Goal: Task Accomplishment & Management: Manage account settings

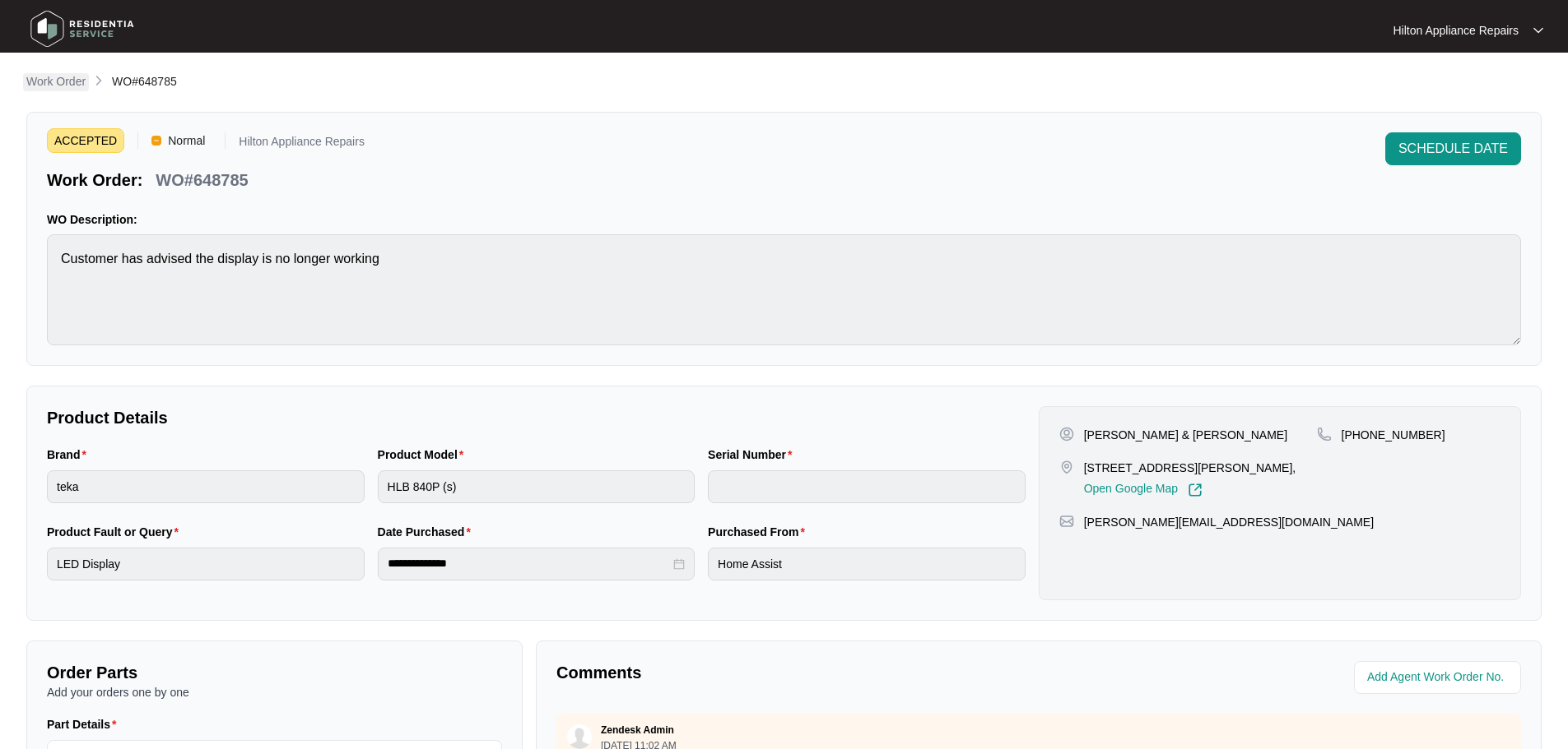
click at [74, 84] on p "Work Order" at bounding box center [55, 81] width 59 height 16
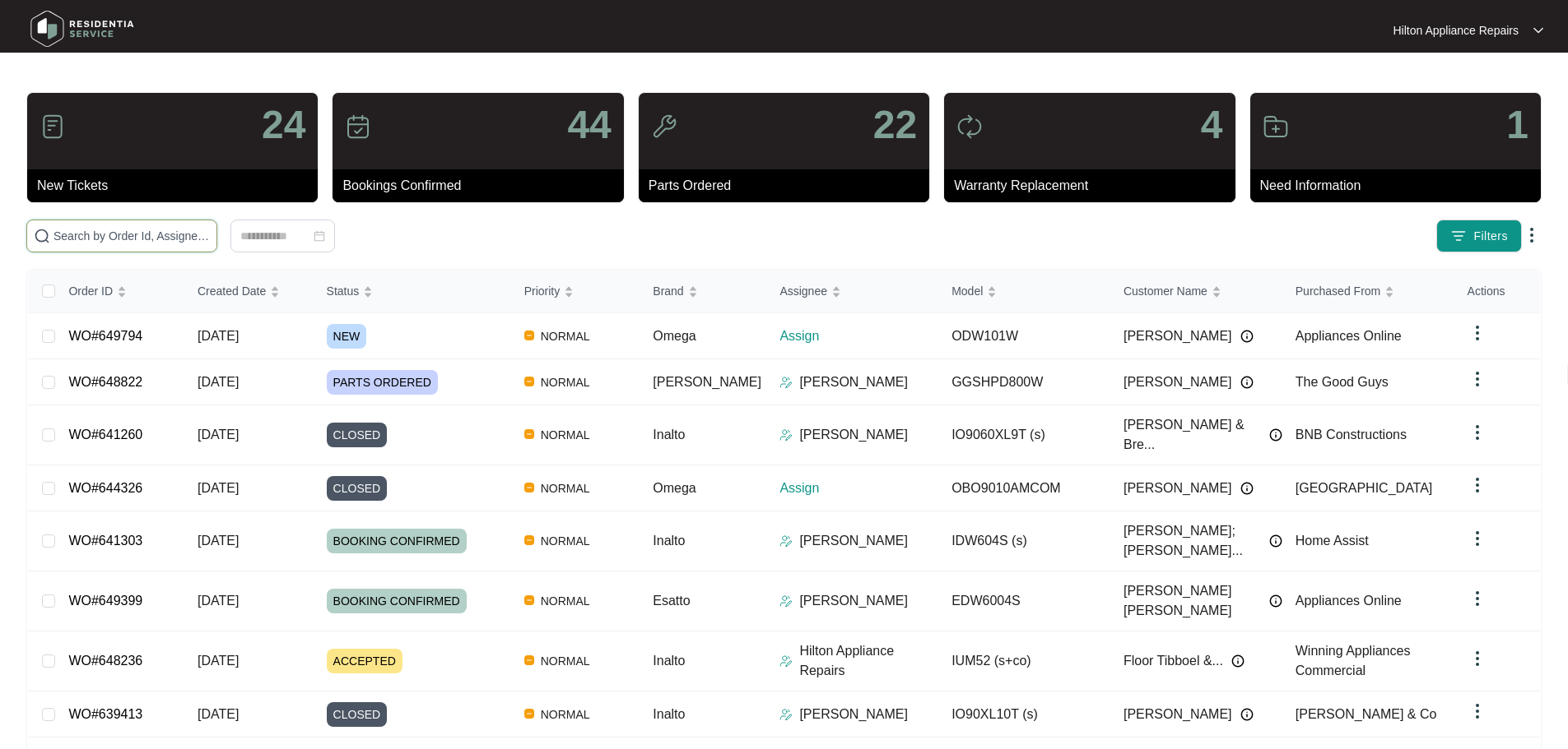
click at [210, 239] on input "text" at bounding box center [132, 236] width 156 height 18
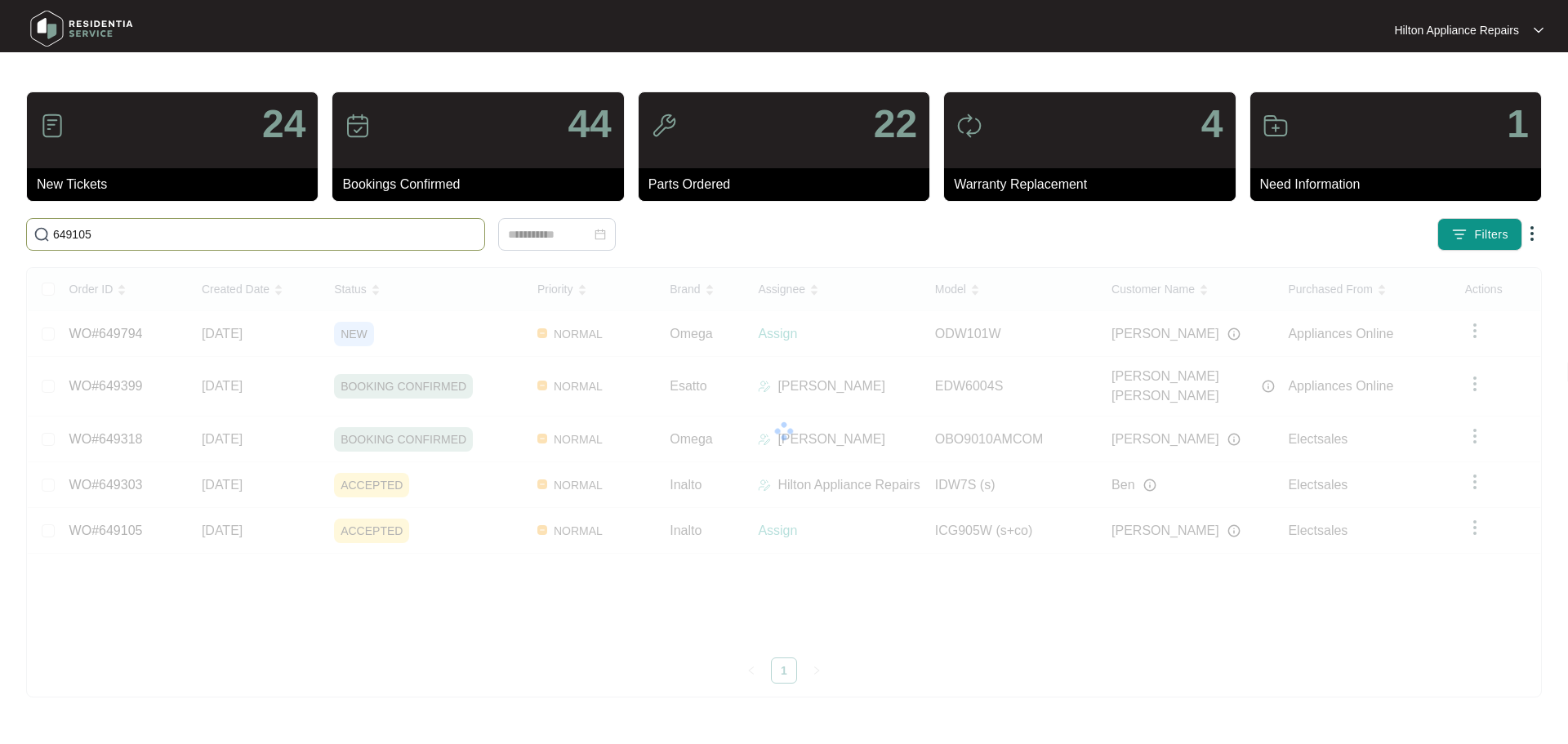
type input "649105"
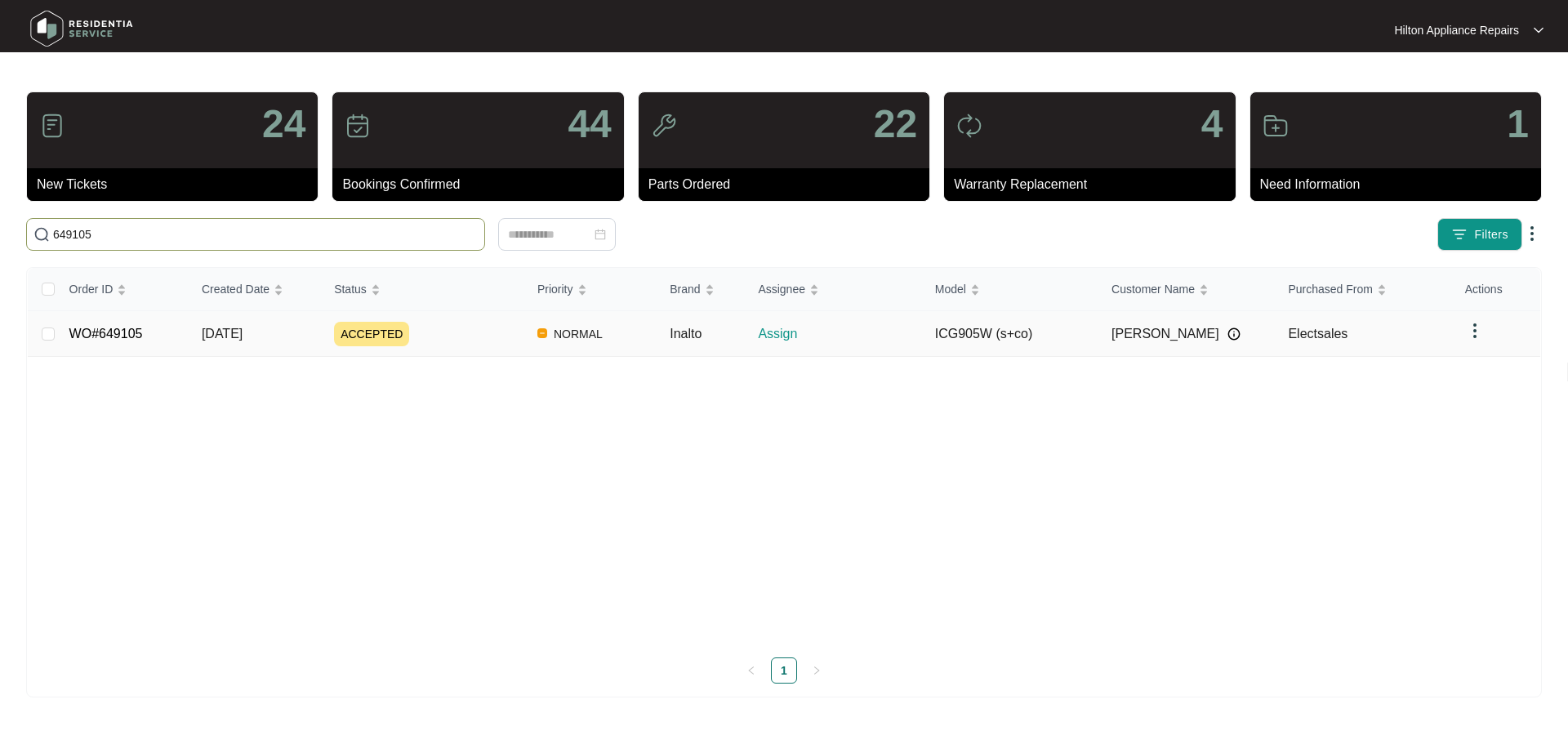
click at [505, 341] on div "ACCEPTED" at bounding box center [429, 334] width 190 height 24
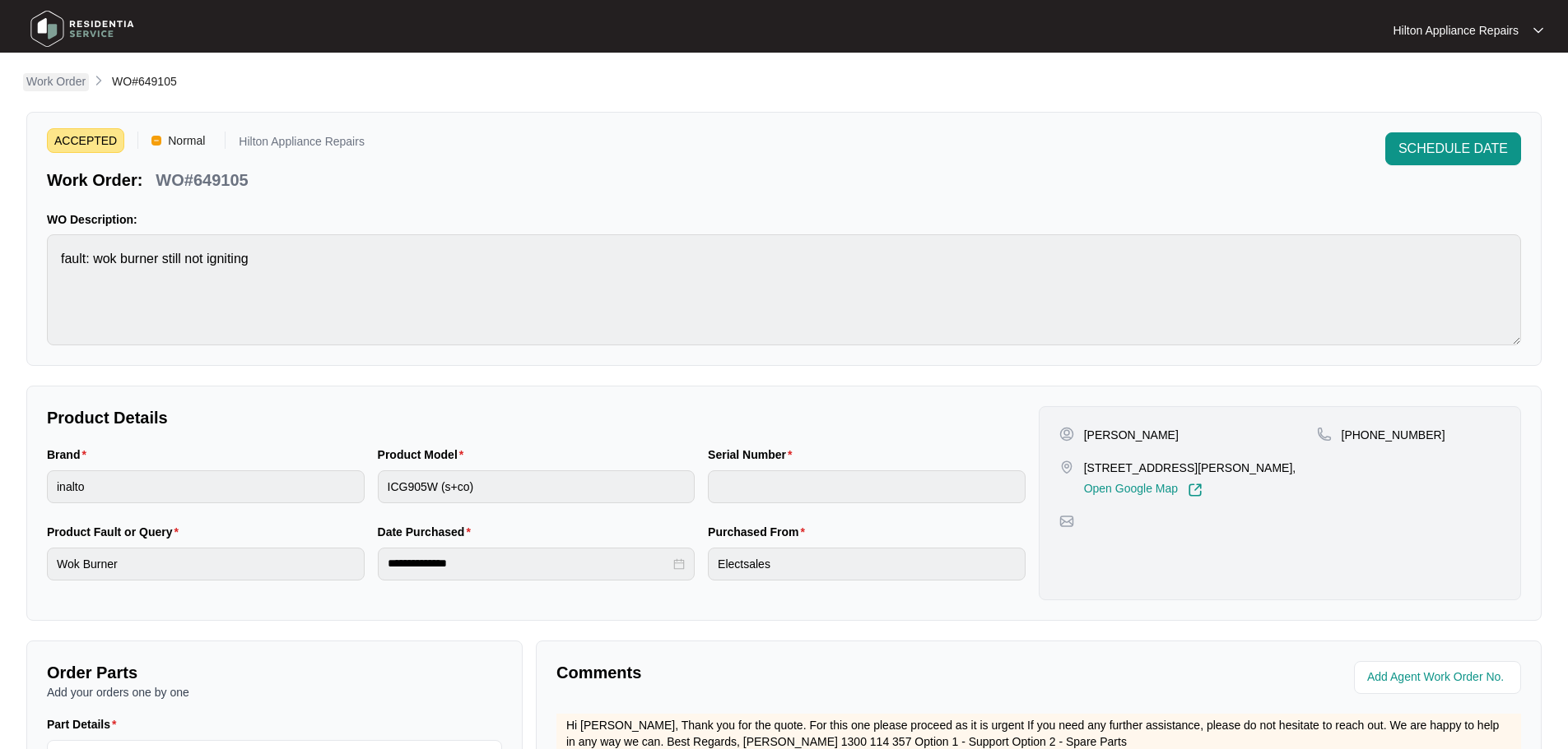
click at [58, 82] on p "Work Order" at bounding box center [55, 81] width 59 height 16
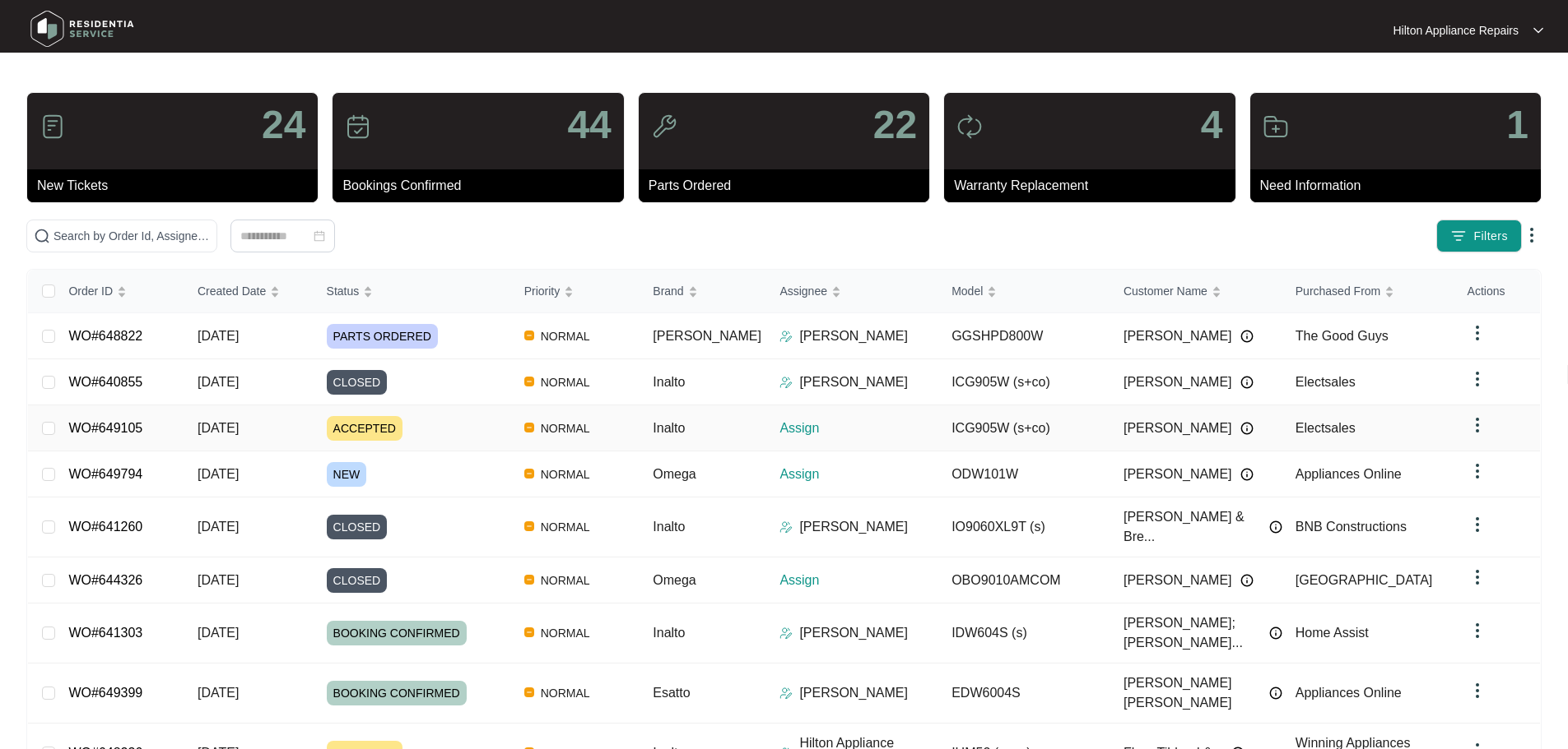
click at [772, 419] on div "Order ID Created Date Status Priority Brand Assignee Model Customer Name Purcha…" at bounding box center [783, 570] width 1512 height 600
click at [780, 429] on p "Assign" at bounding box center [859, 429] width 159 height 20
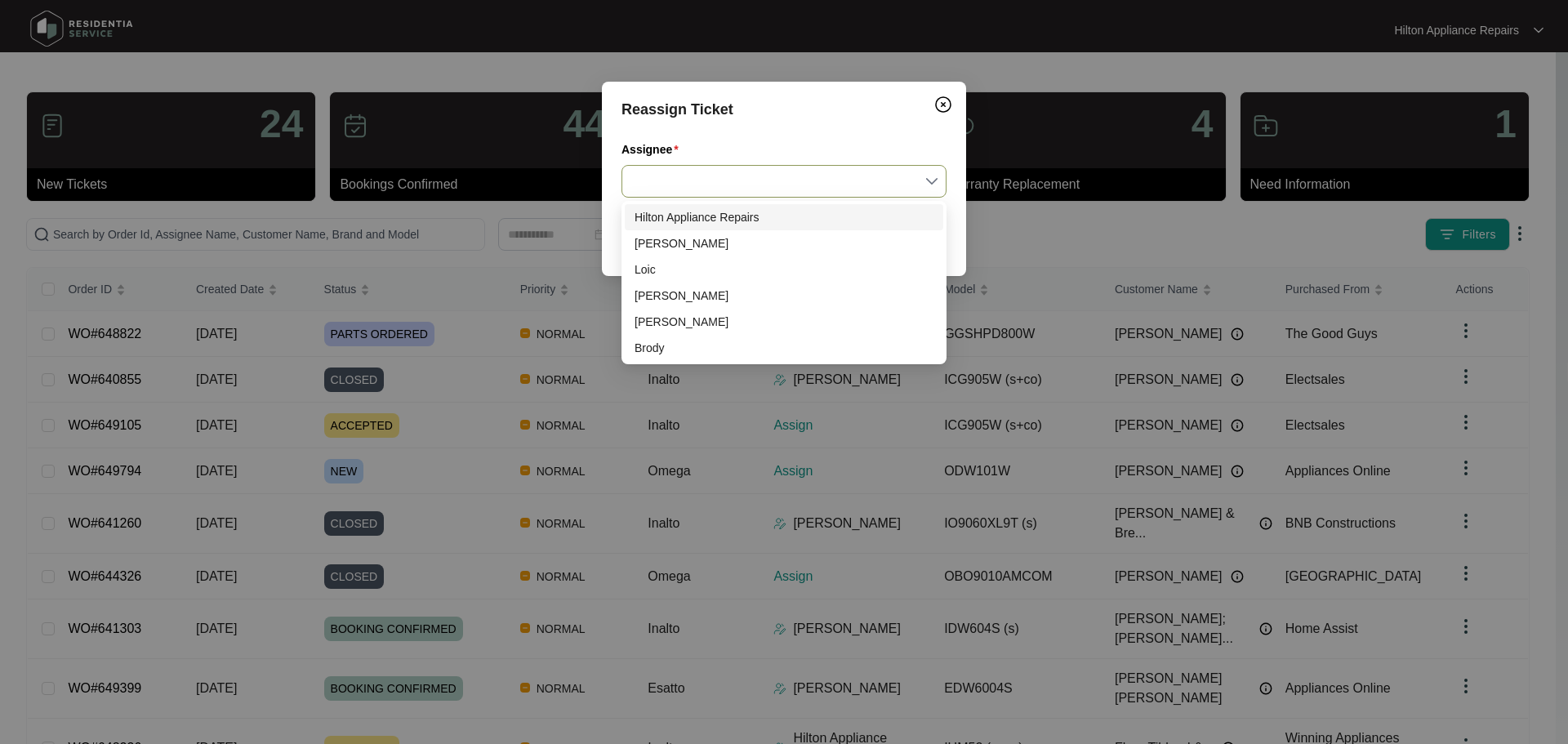
click at [775, 181] on input "Assignee" at bounding box center [783, 181] width 305 height 31
click at [660, 322] on div "Evan" at bounding box center [784, 322] width 299 height 18
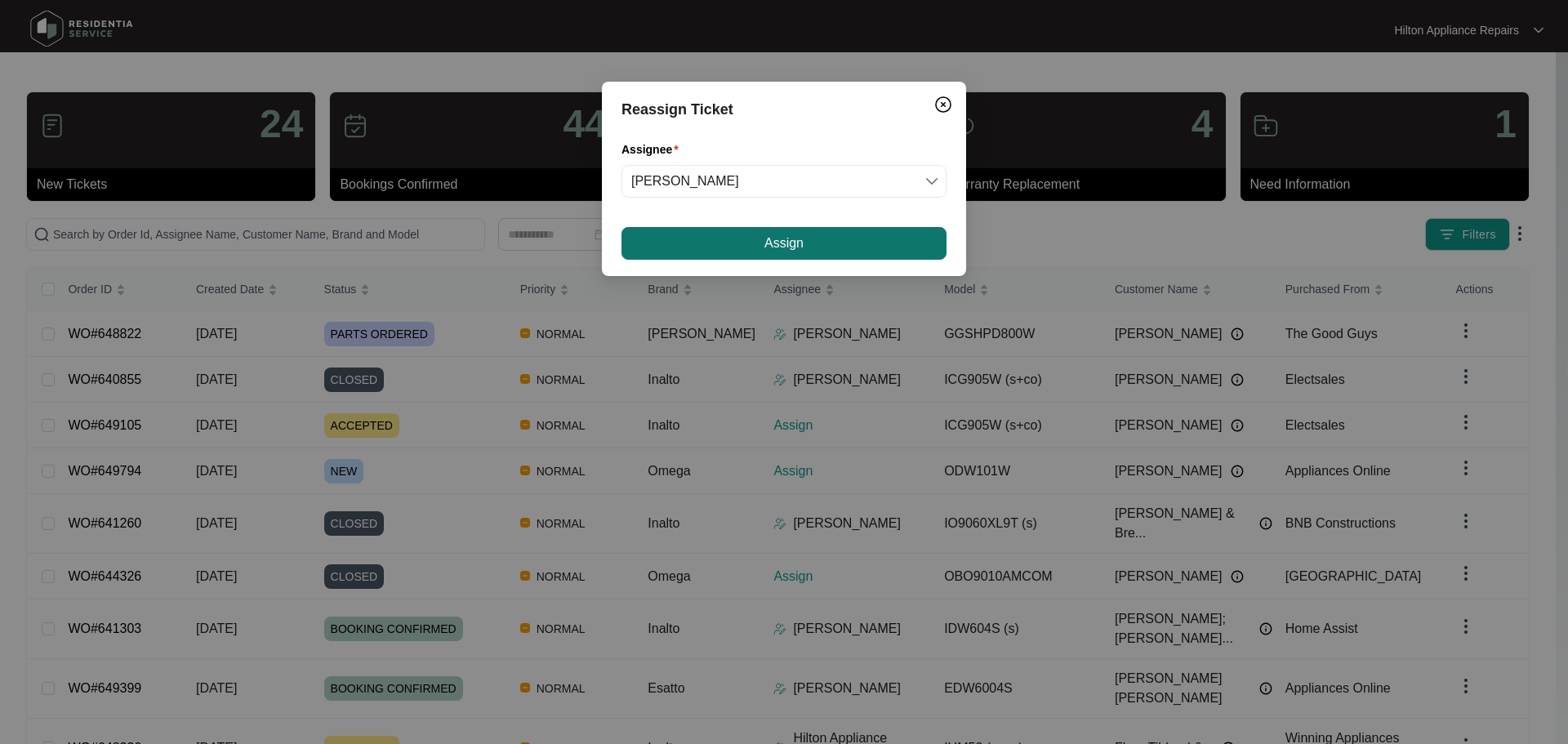
click at [729, 237] on button "Assign" at bounding box center [784, 243] width 325 height 33
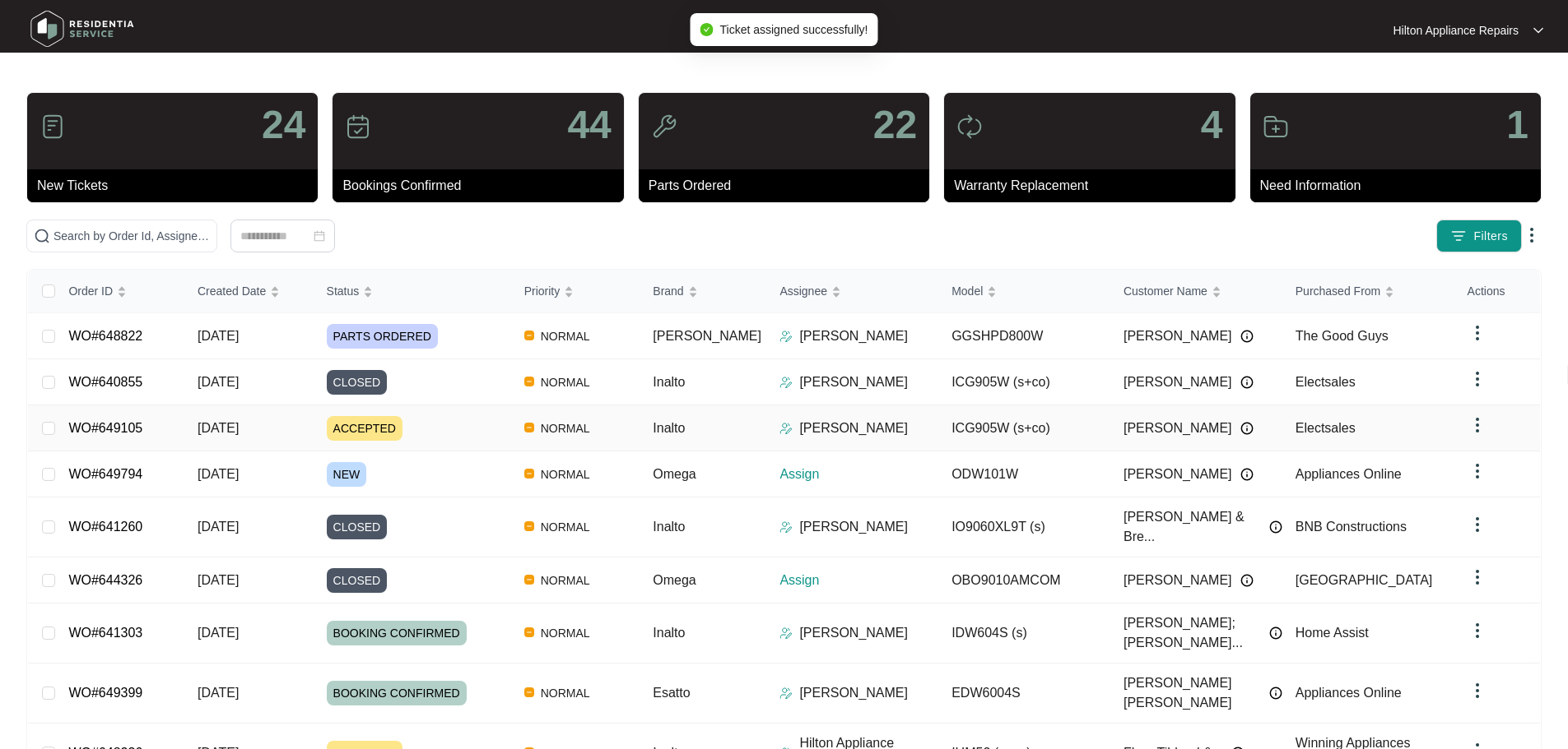
click at [465, 424] on div "ACCEPTED" at bounding box center [418, 429] width 185 height 24
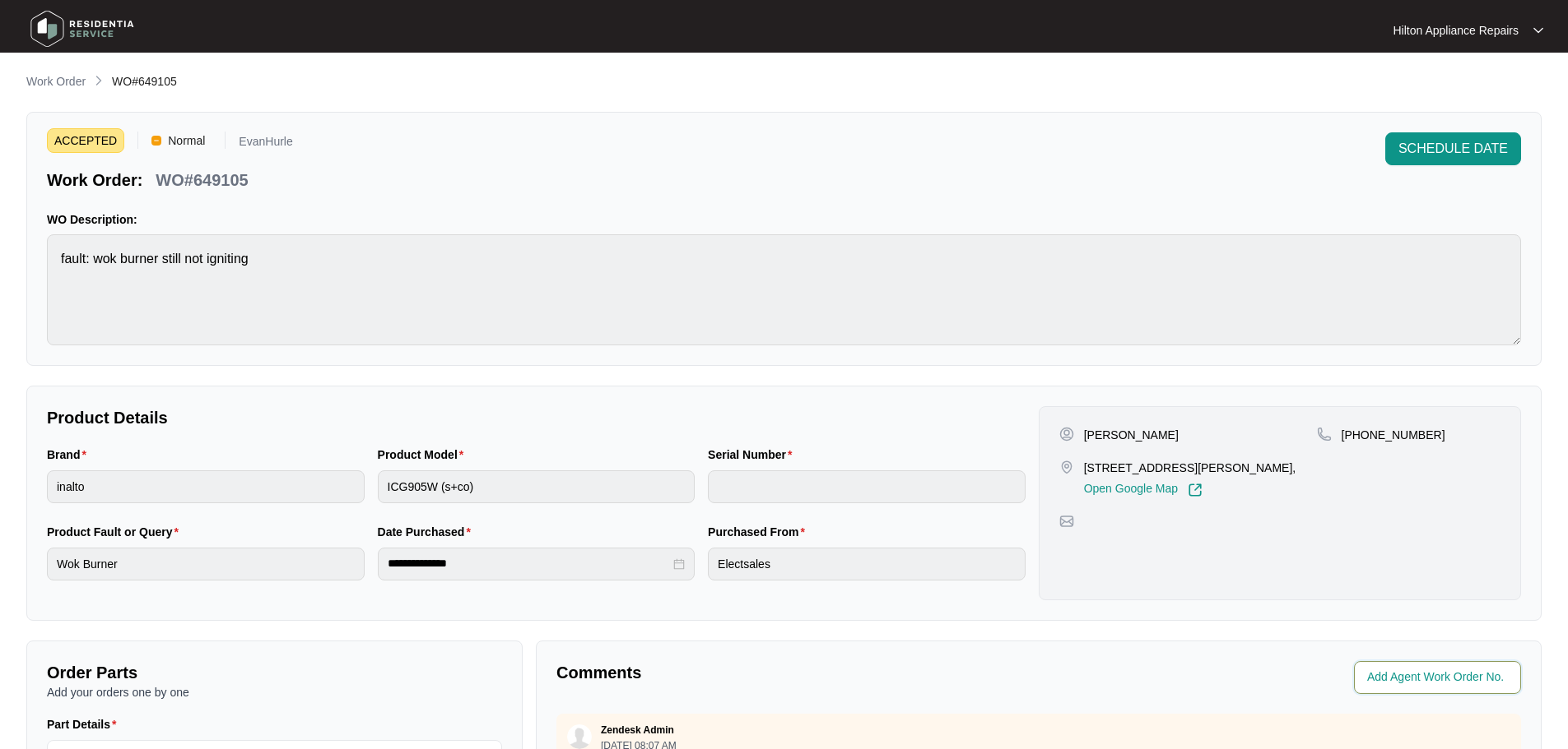
click at [1421, 678] on input "string" at bounding box center [1439, 677] width 144 height 20
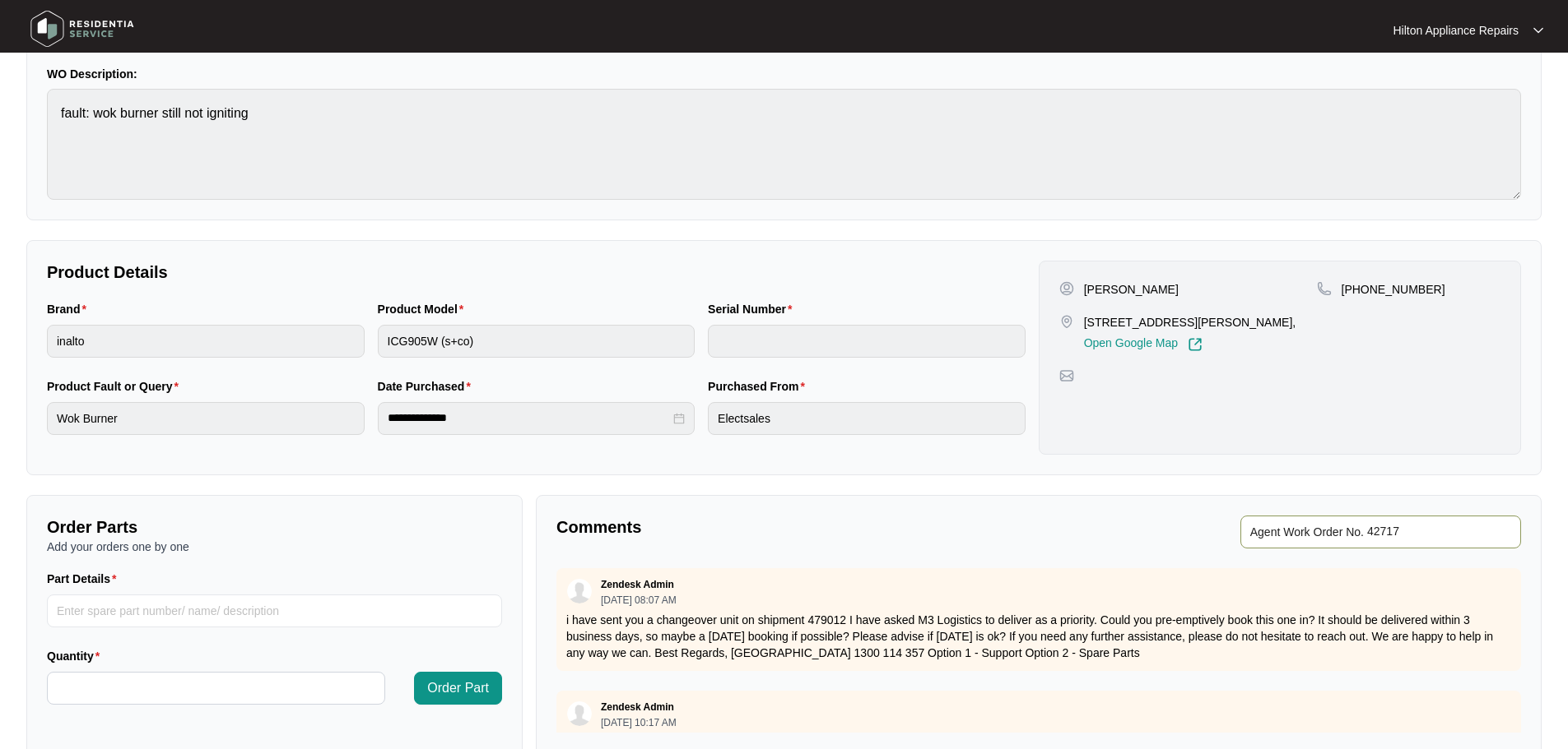
scroll to position [329, 0]
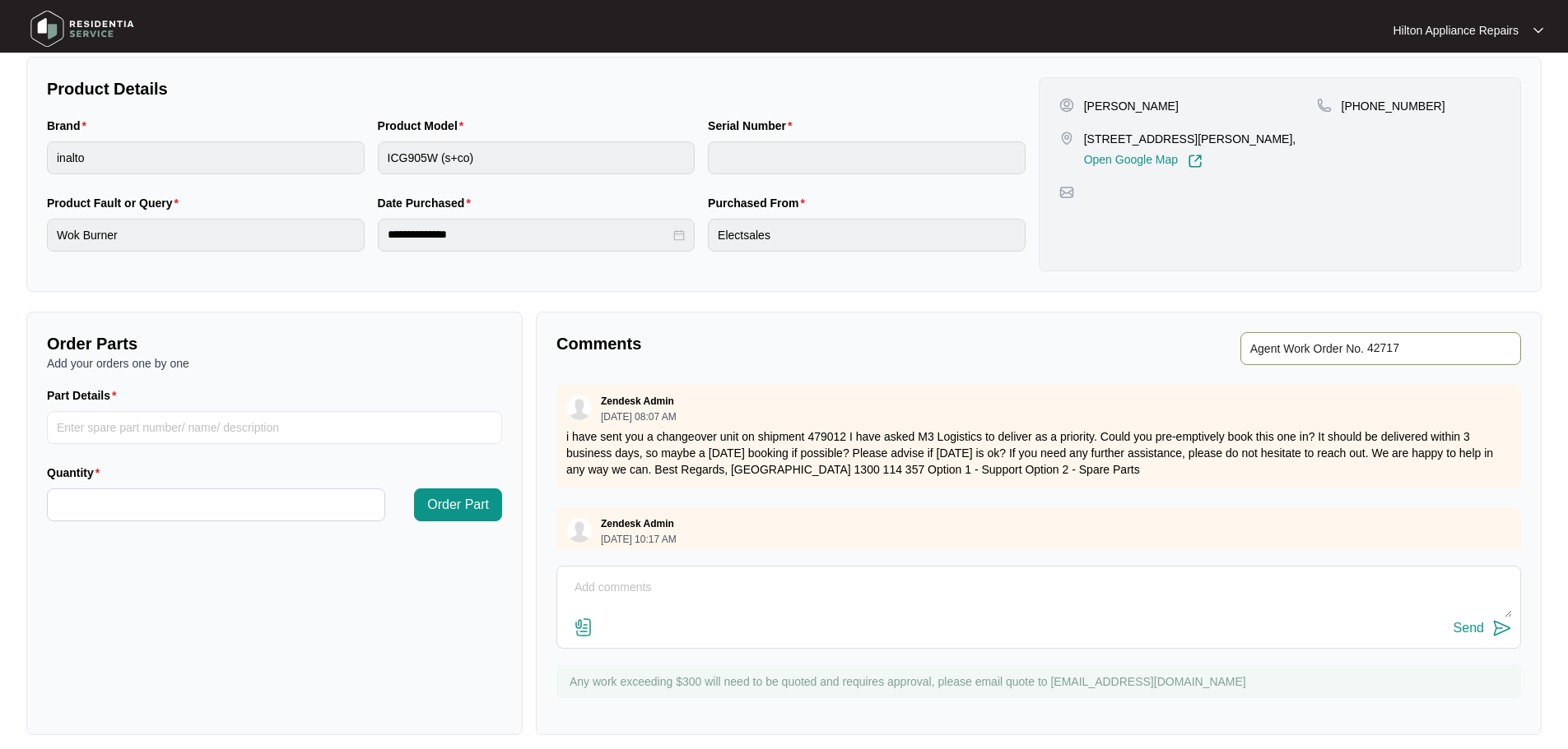
type input "42717"
click at [1138, 300] on div "**********" at bounding box center [783, 240] width 1515 height 992
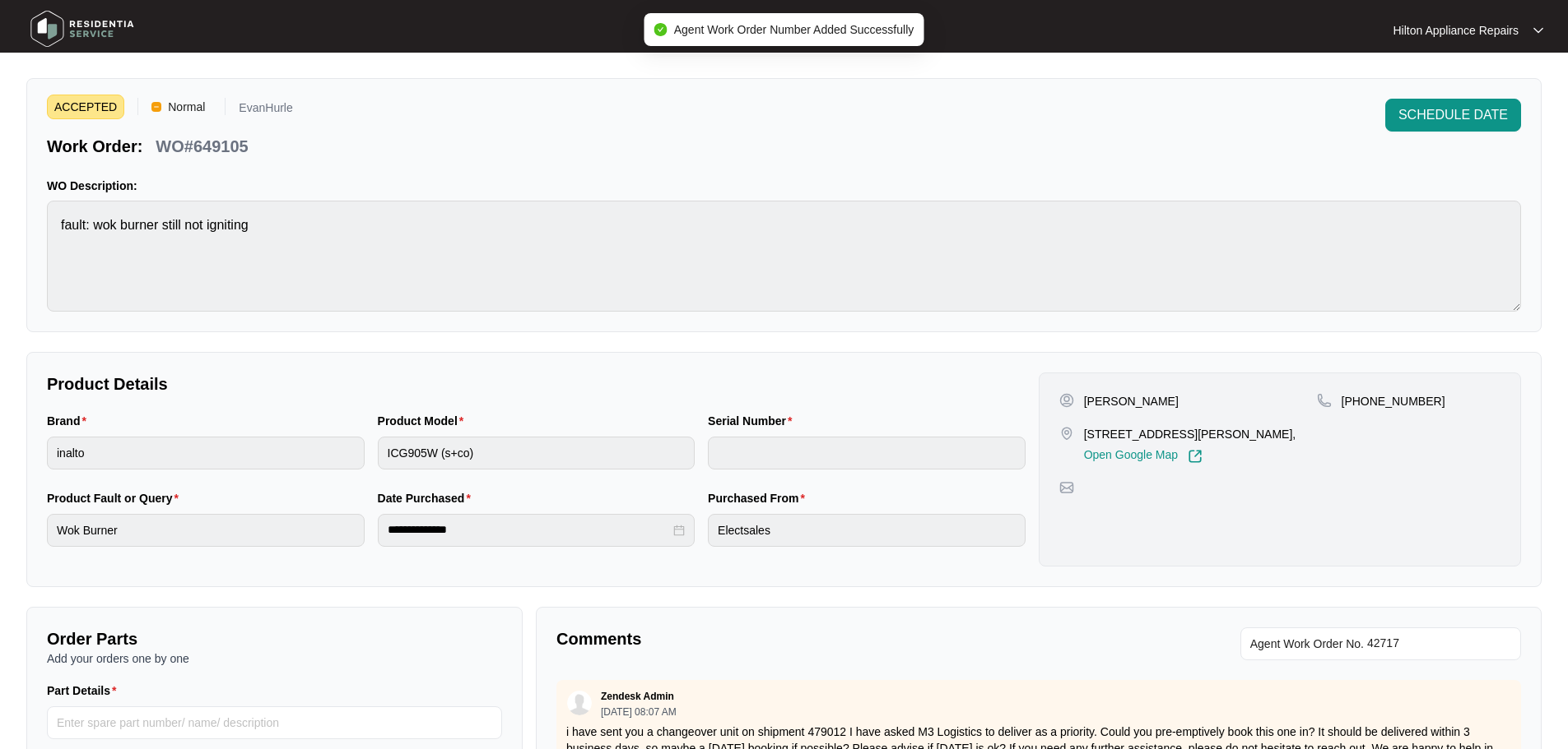
scroll to position [0, 0]
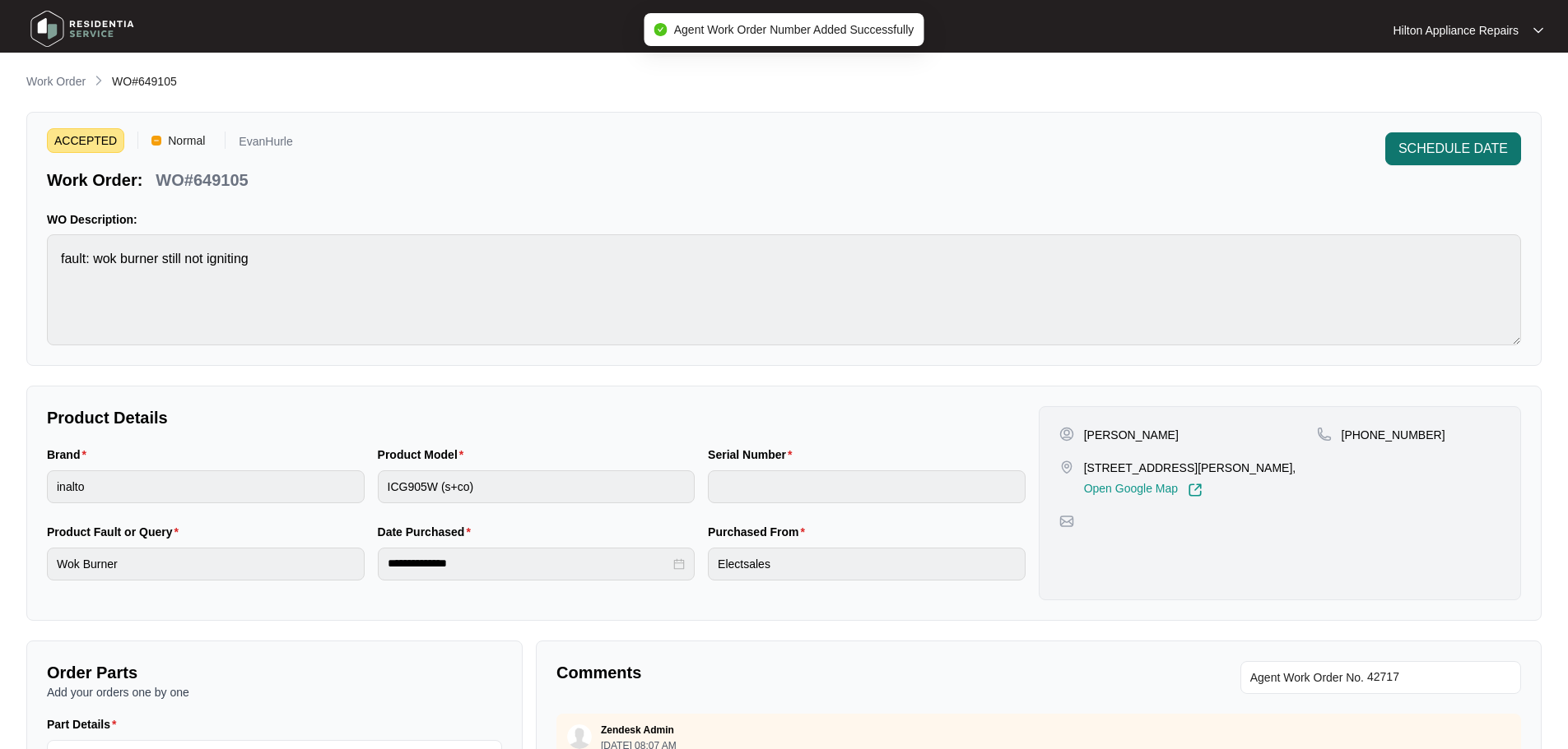
click at [1432, 150] on span "SCHEDULE DATE" at bounding box center [1453, 149] width 109 height 20
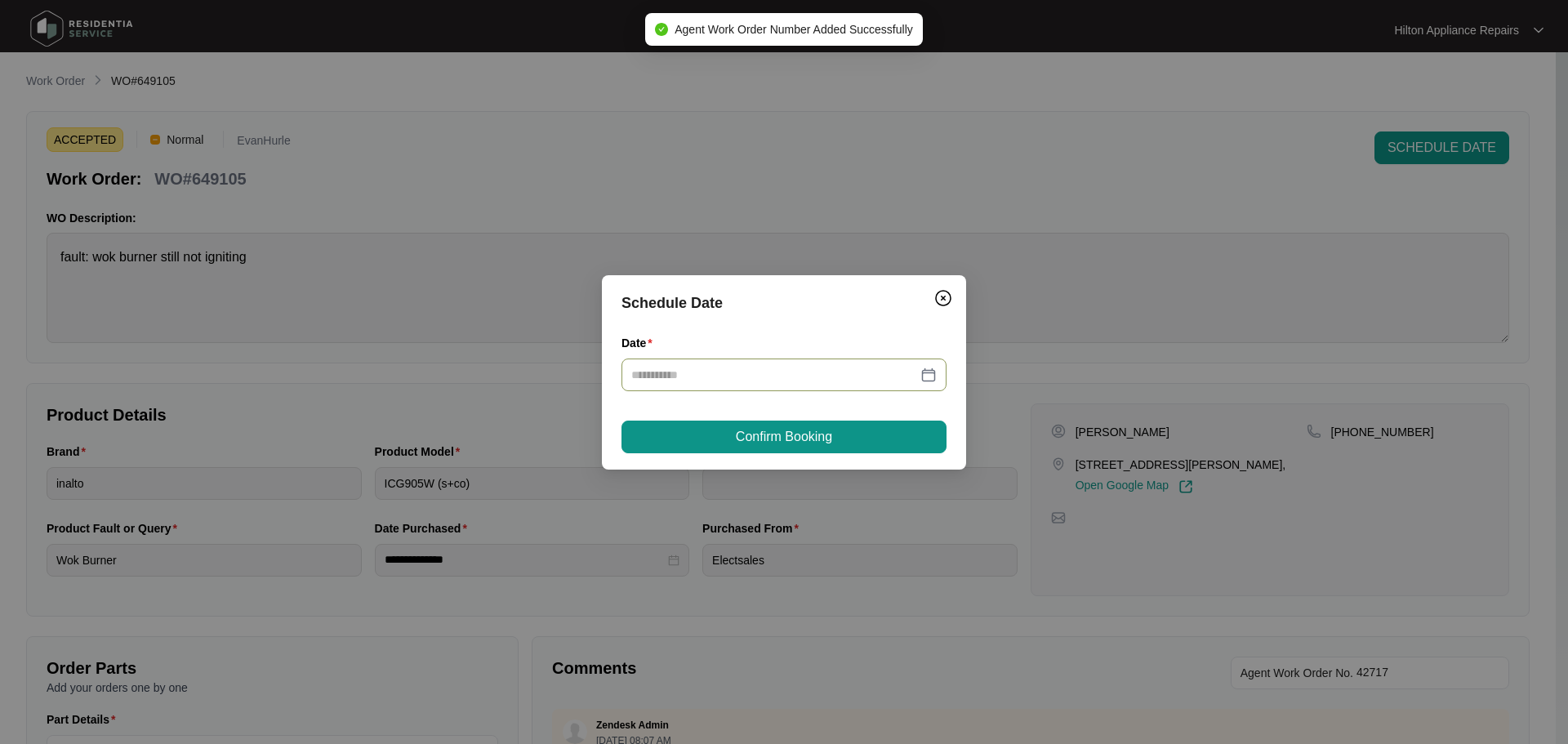
click at [928, 362] on div at bounding box center [784, 375] width 325 height 33
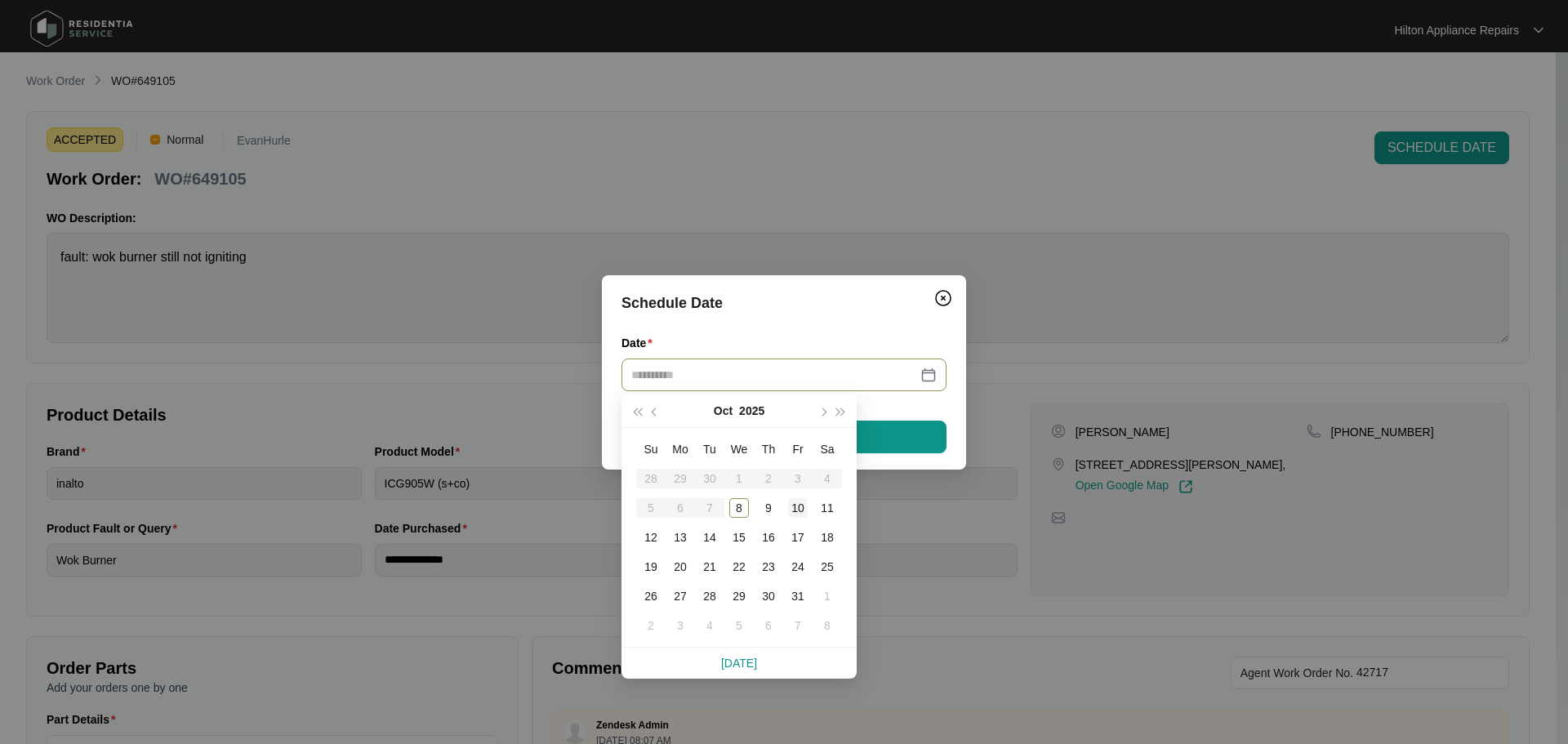
click at [799, 508] on div "10" at bounding box center [798, 507] width 20 height 20
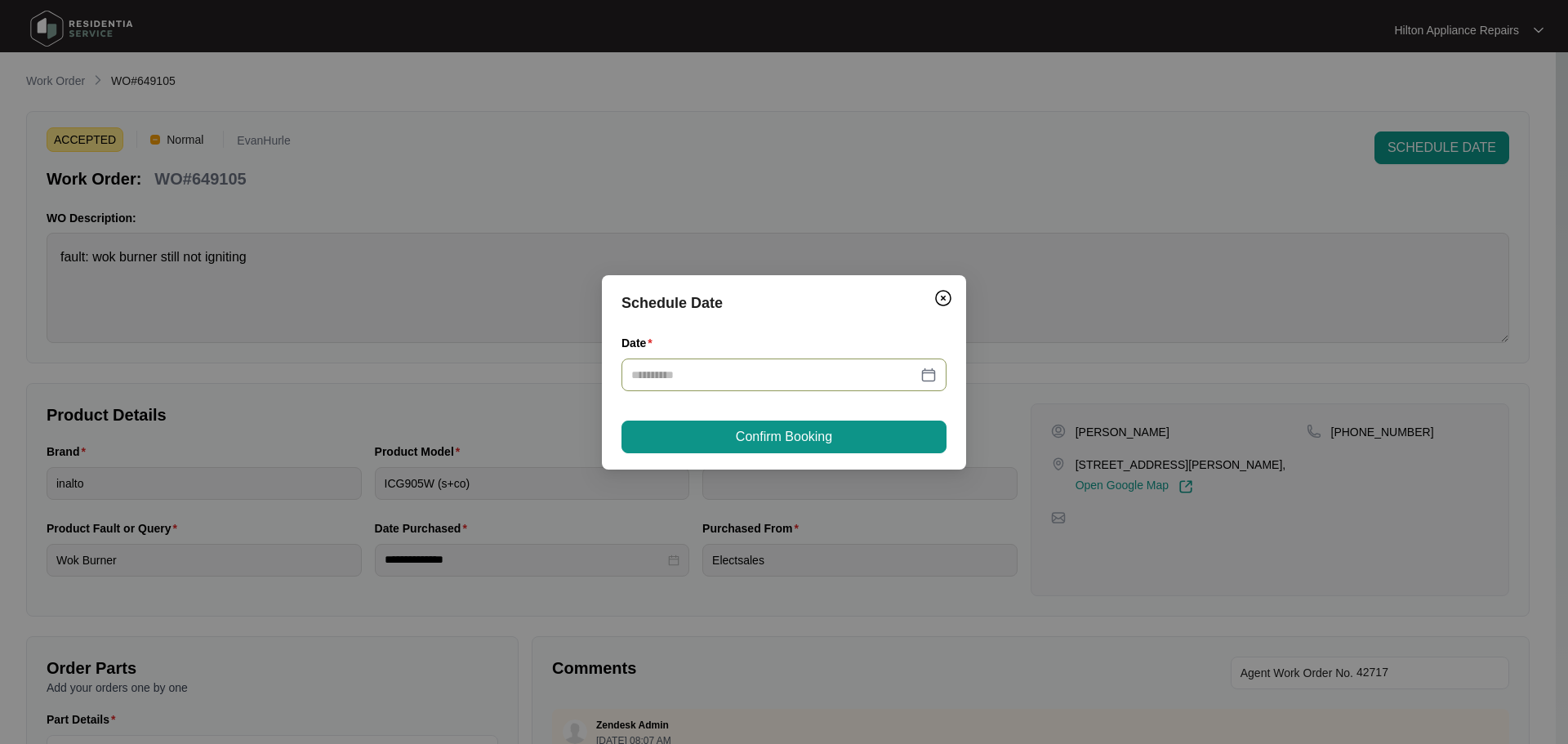
type input "**********"
click at [845, 441] on button "Confirm Booking" at bounding box center [784, 437] width 325 height 33
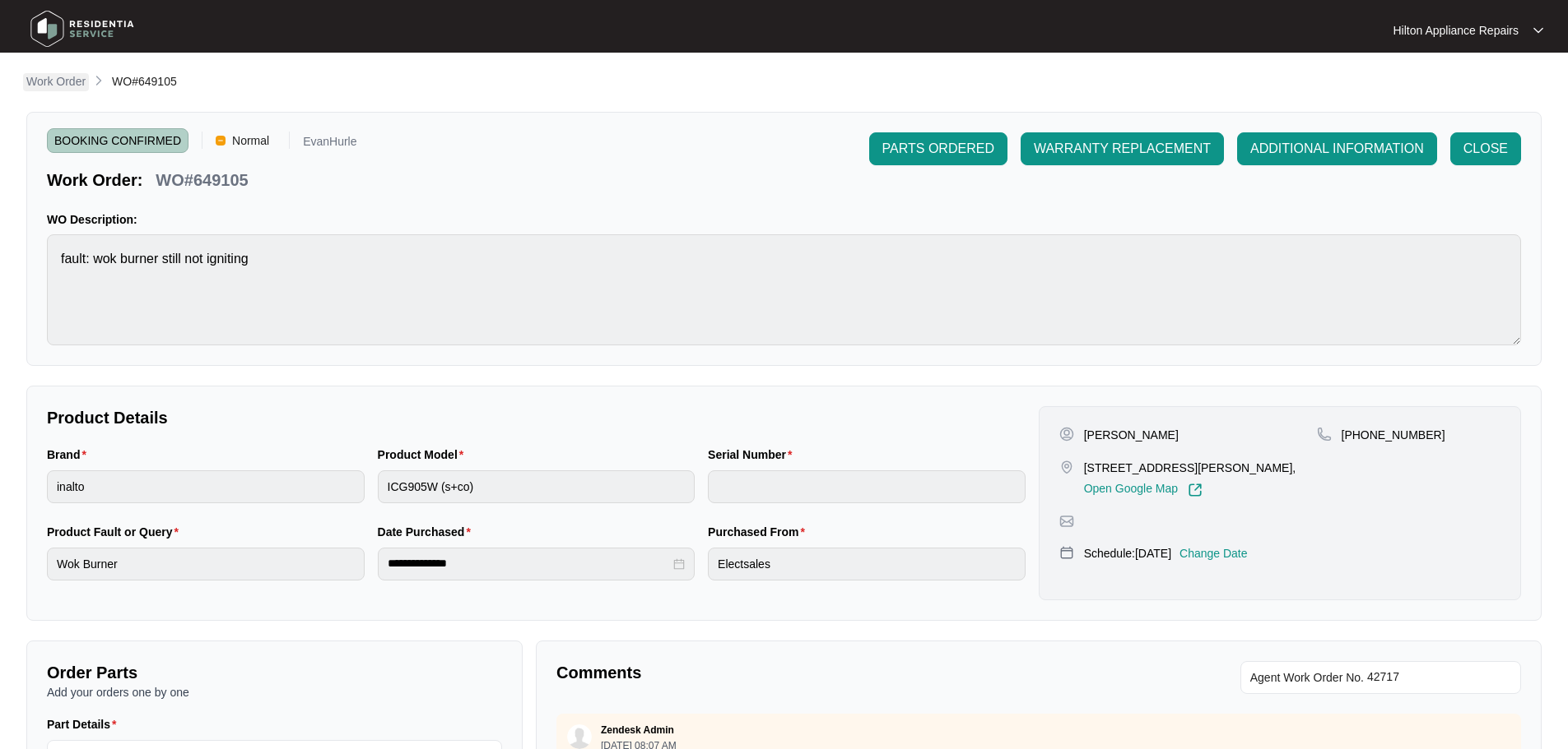
click at [58, 87] on p "Work Order" at bounding box center [55, 81] width 59 height 16
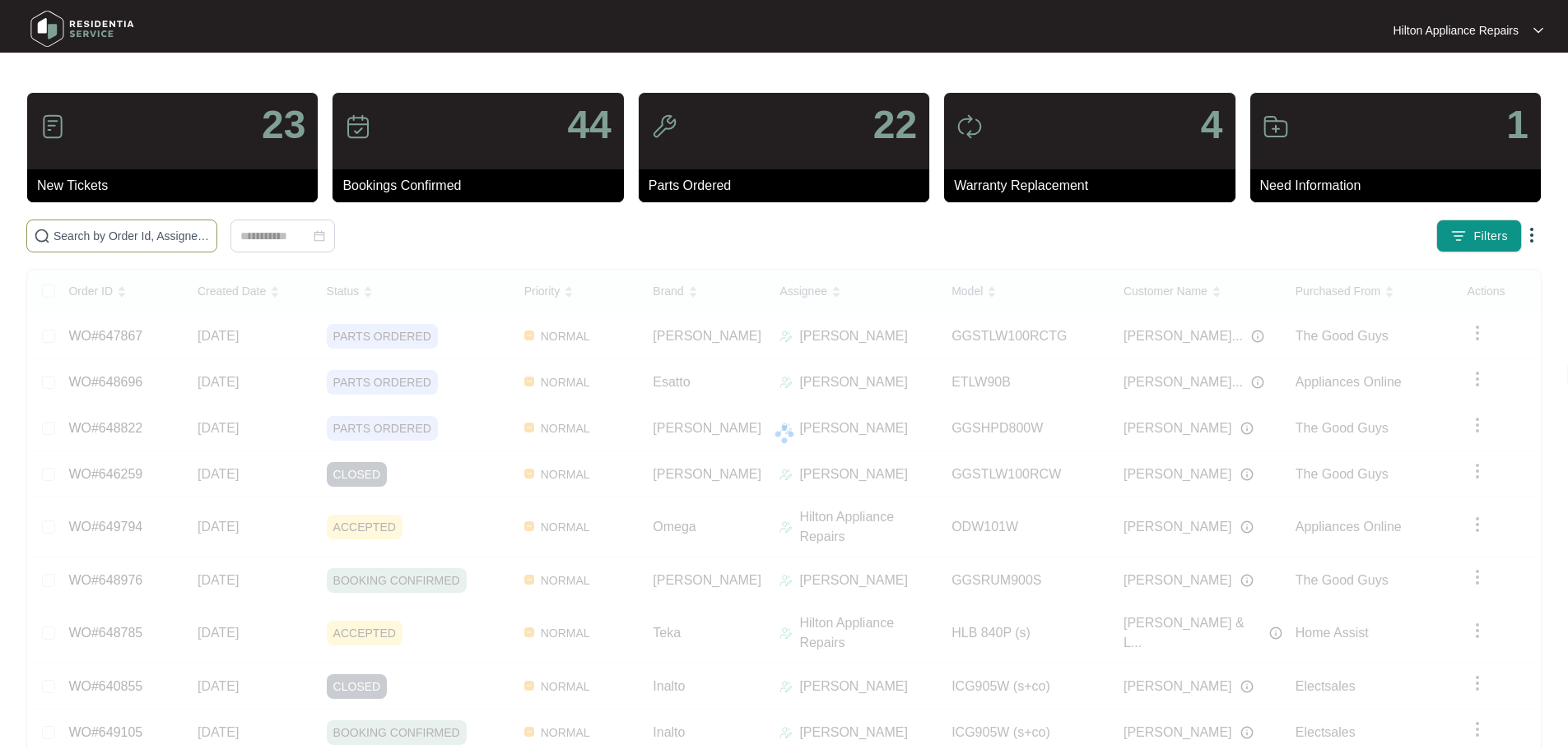
click at [210, 238] on input "text" at bounding box center [132, 236] width 156 height 18
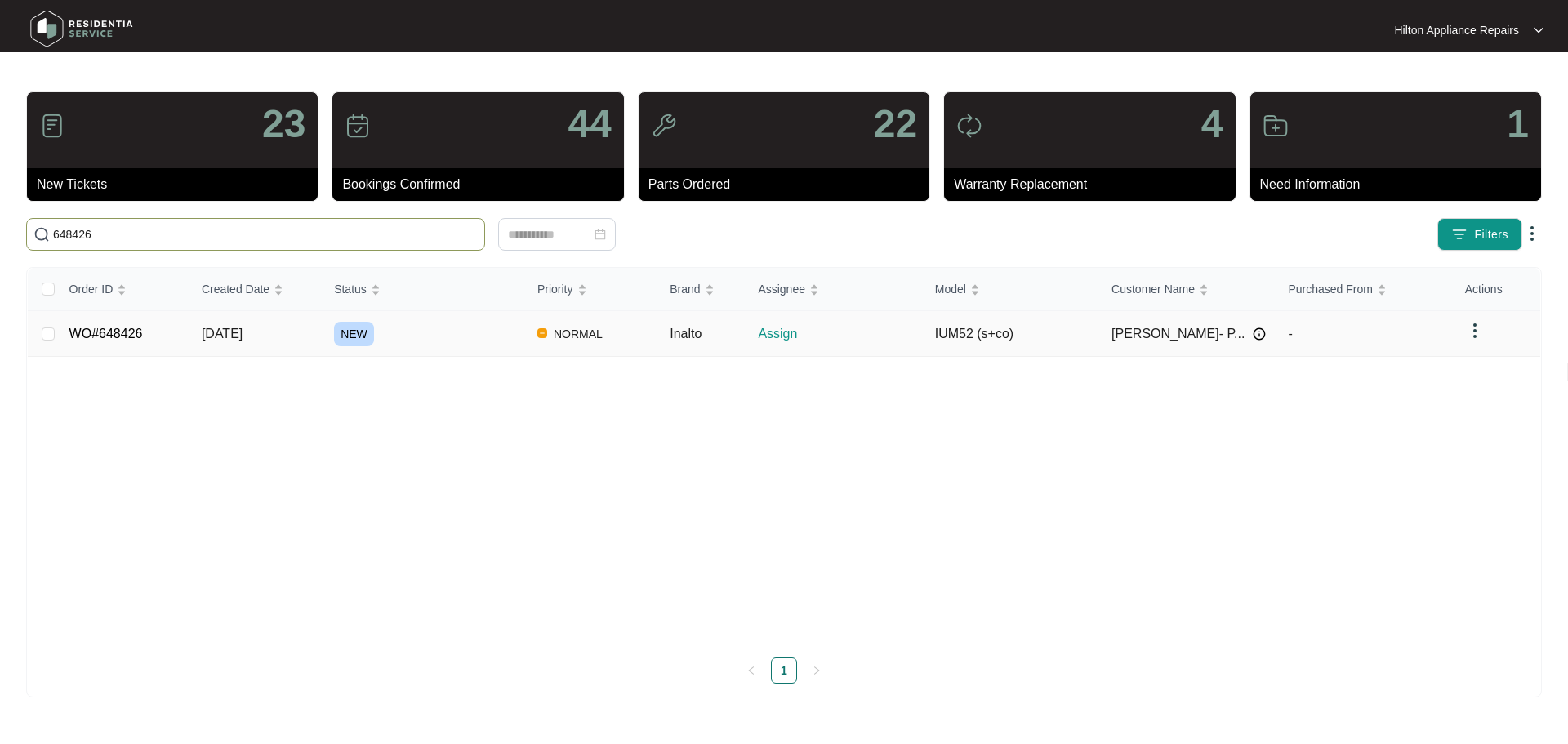
type input "648426"
click at [469, 329] on div "NEW" at bounding box center [429, 334] width 190 height 24
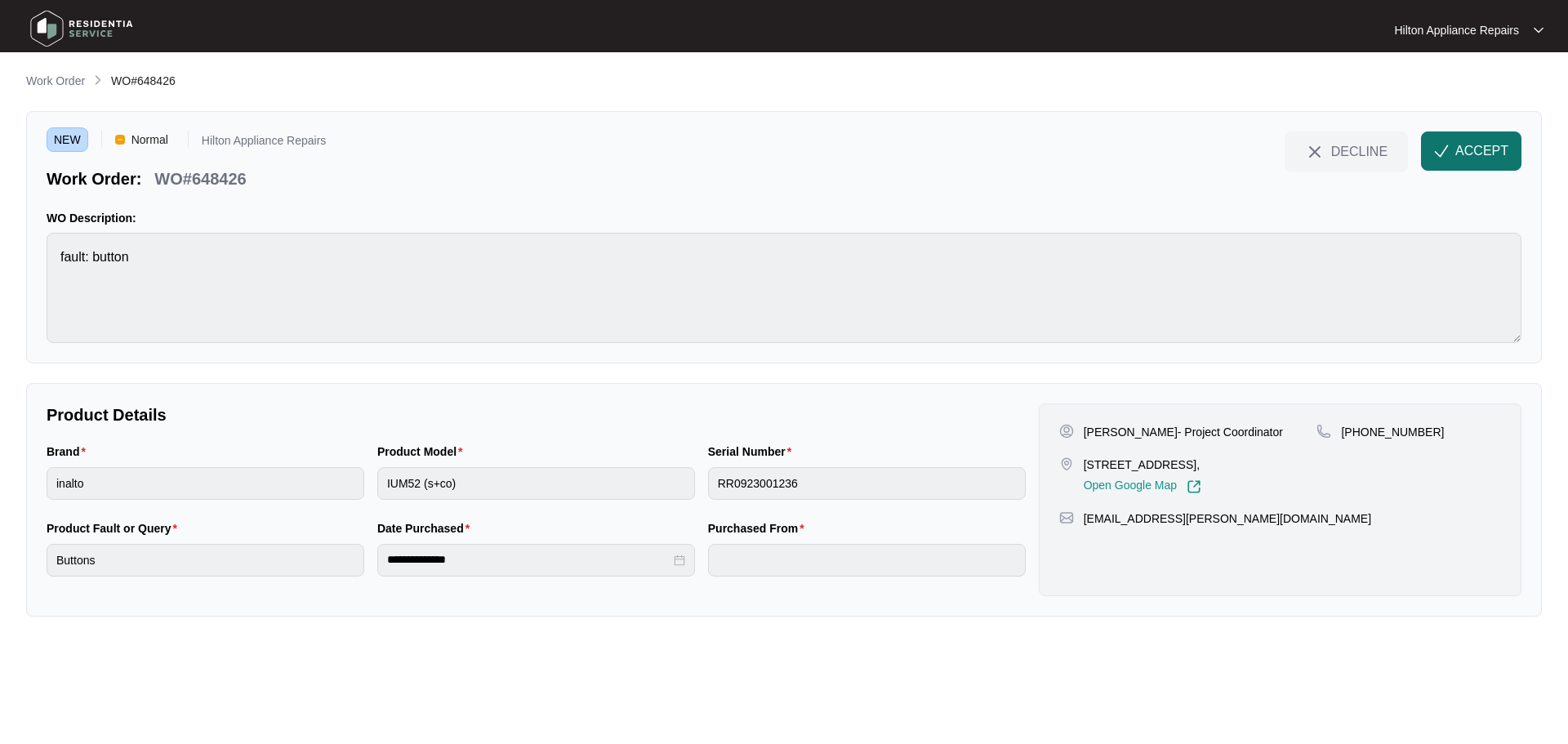
click at [1435, 148] on img "button" at bounding box center [1441, 151] width 15 height 15
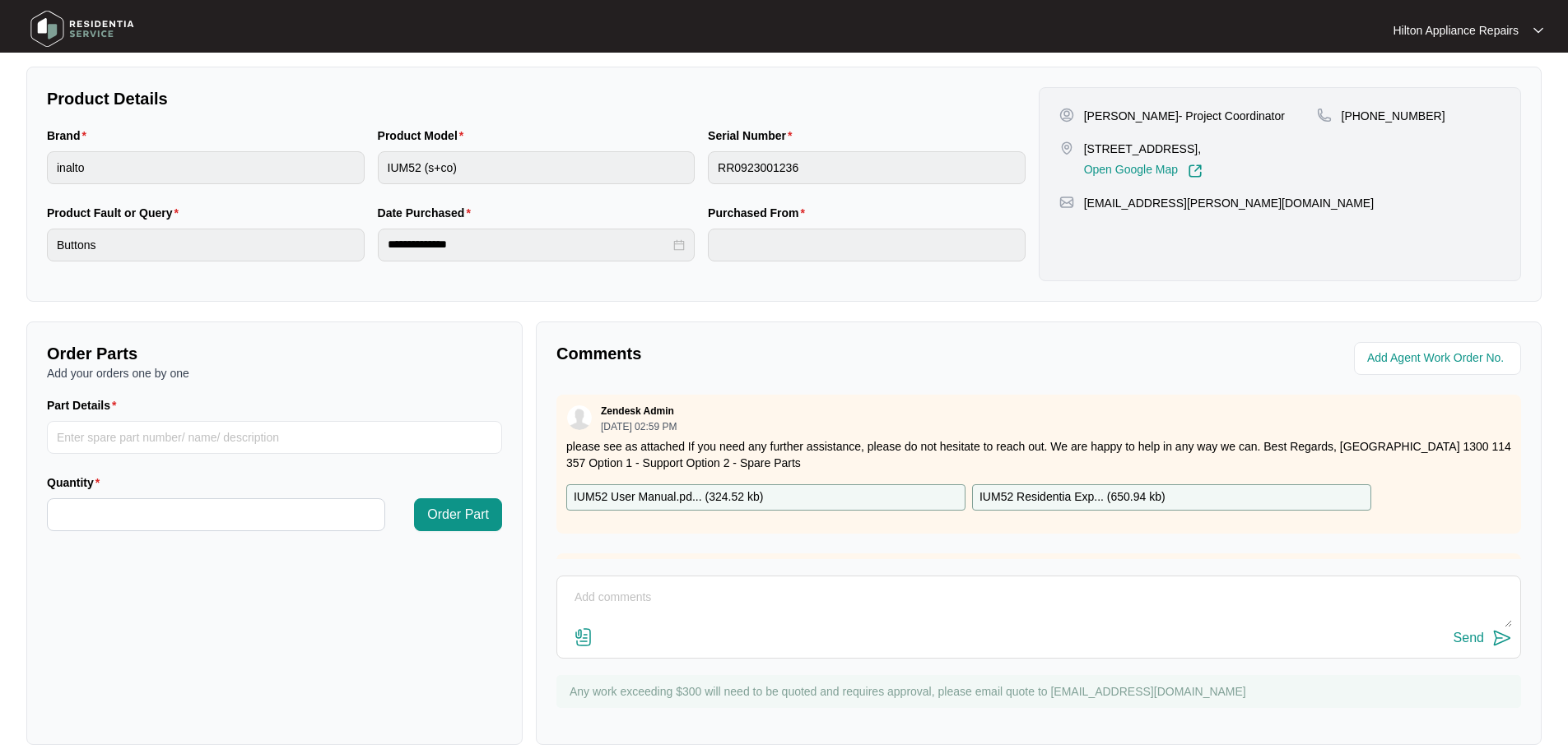
scroll to position [329, 0]
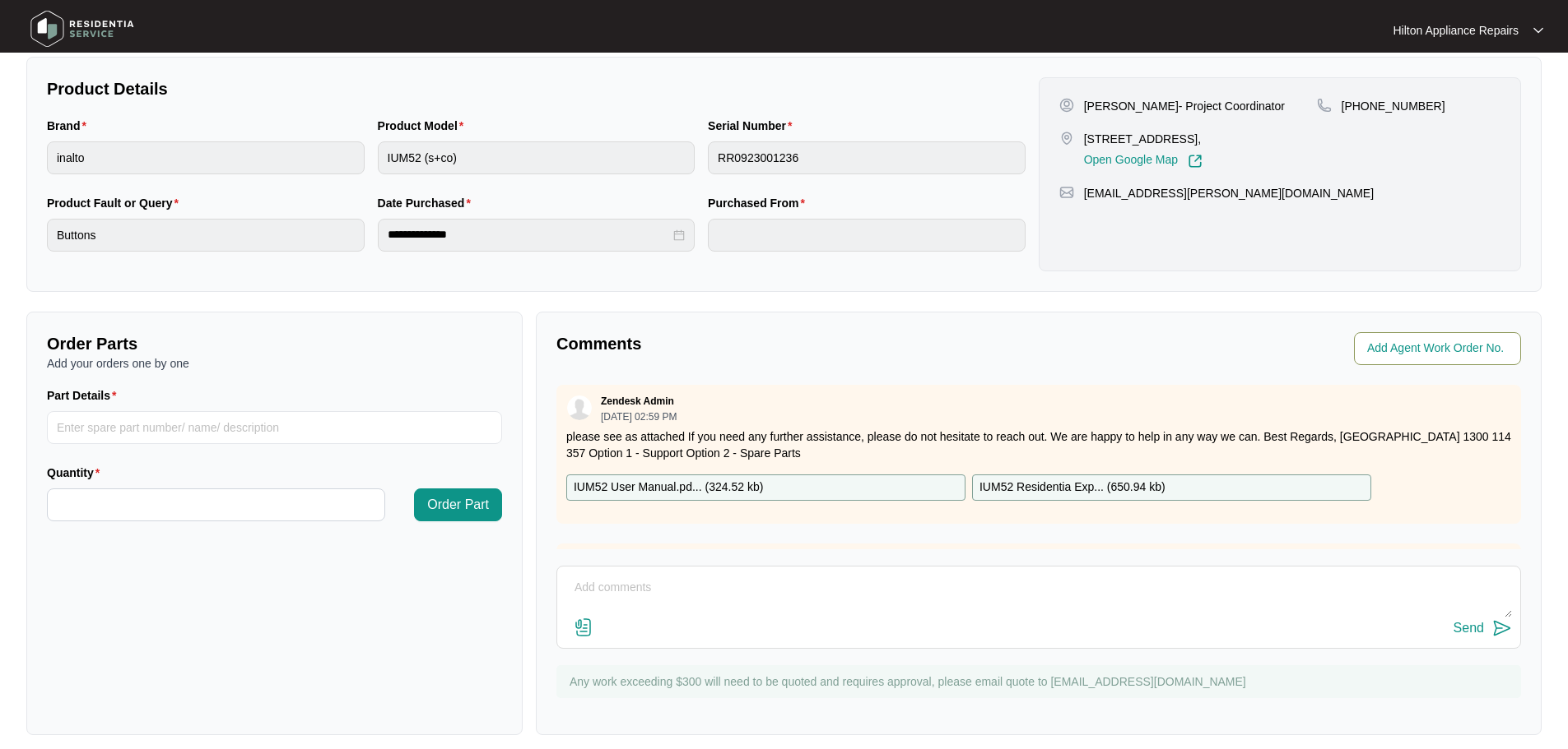
click at [1404, 352] on input "string" at bounding box center [1439, 348] width 144 height 20
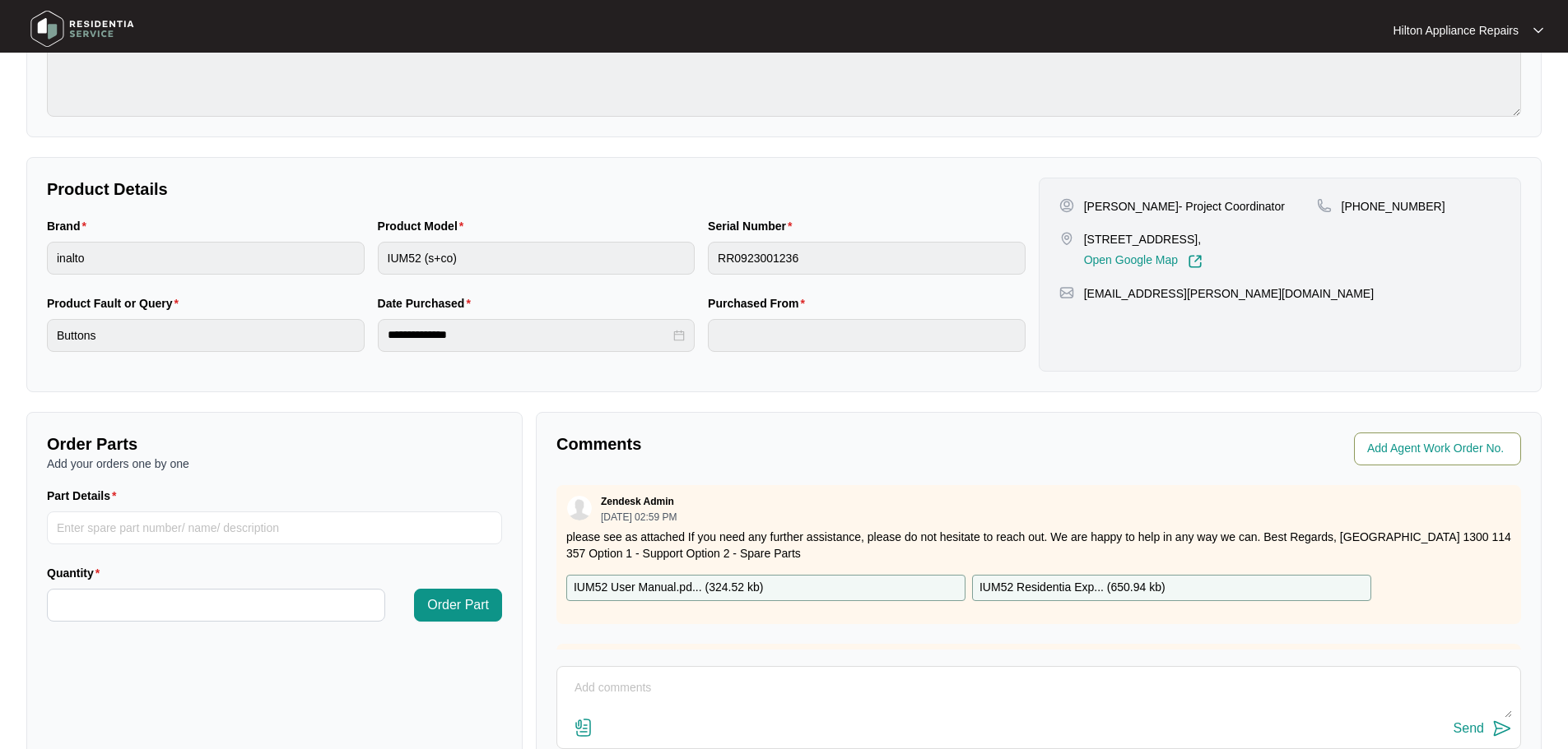
scroll to position [0, 0]
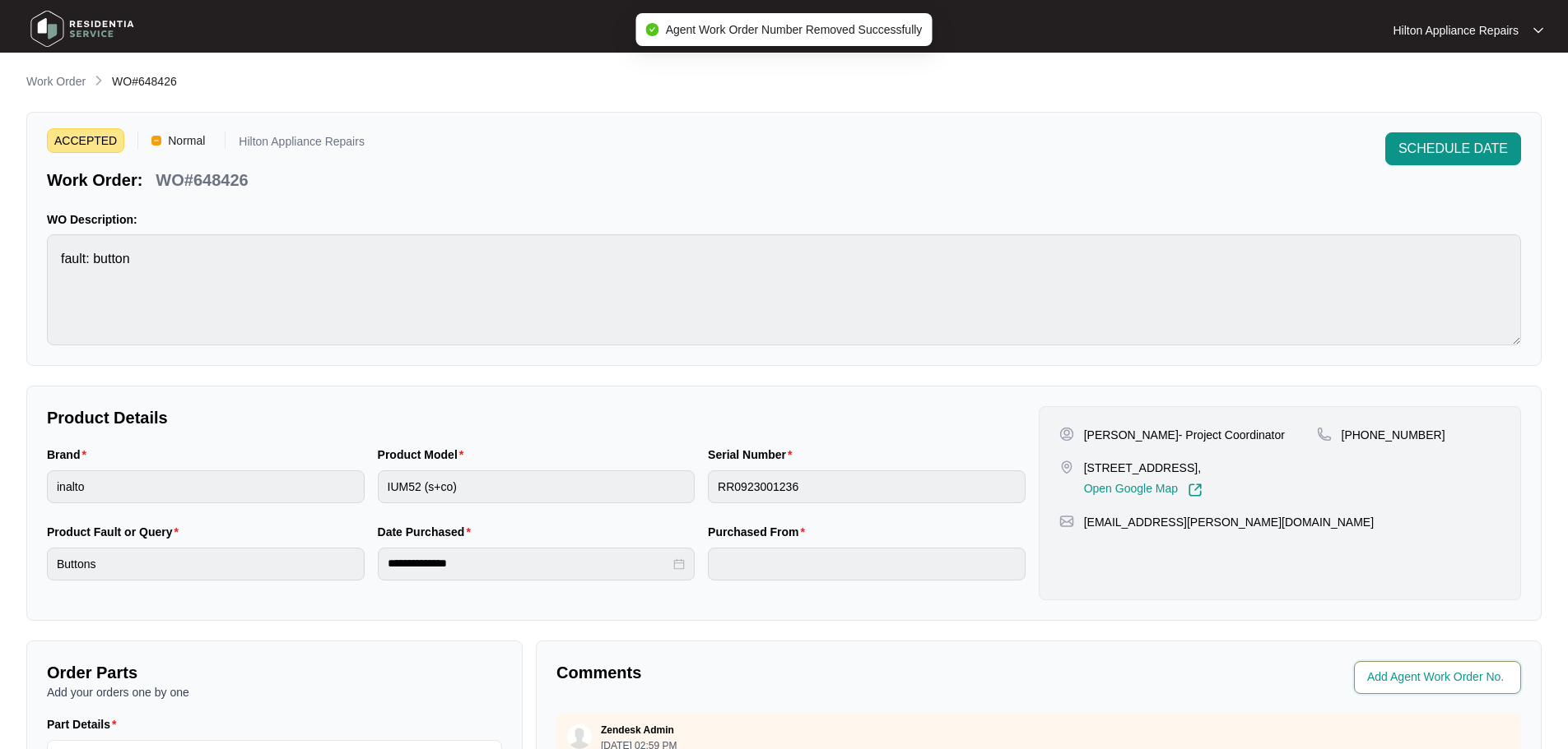
click at [1444, 681] on input "string" at bounding box center [1439, 677] width 144 height 20
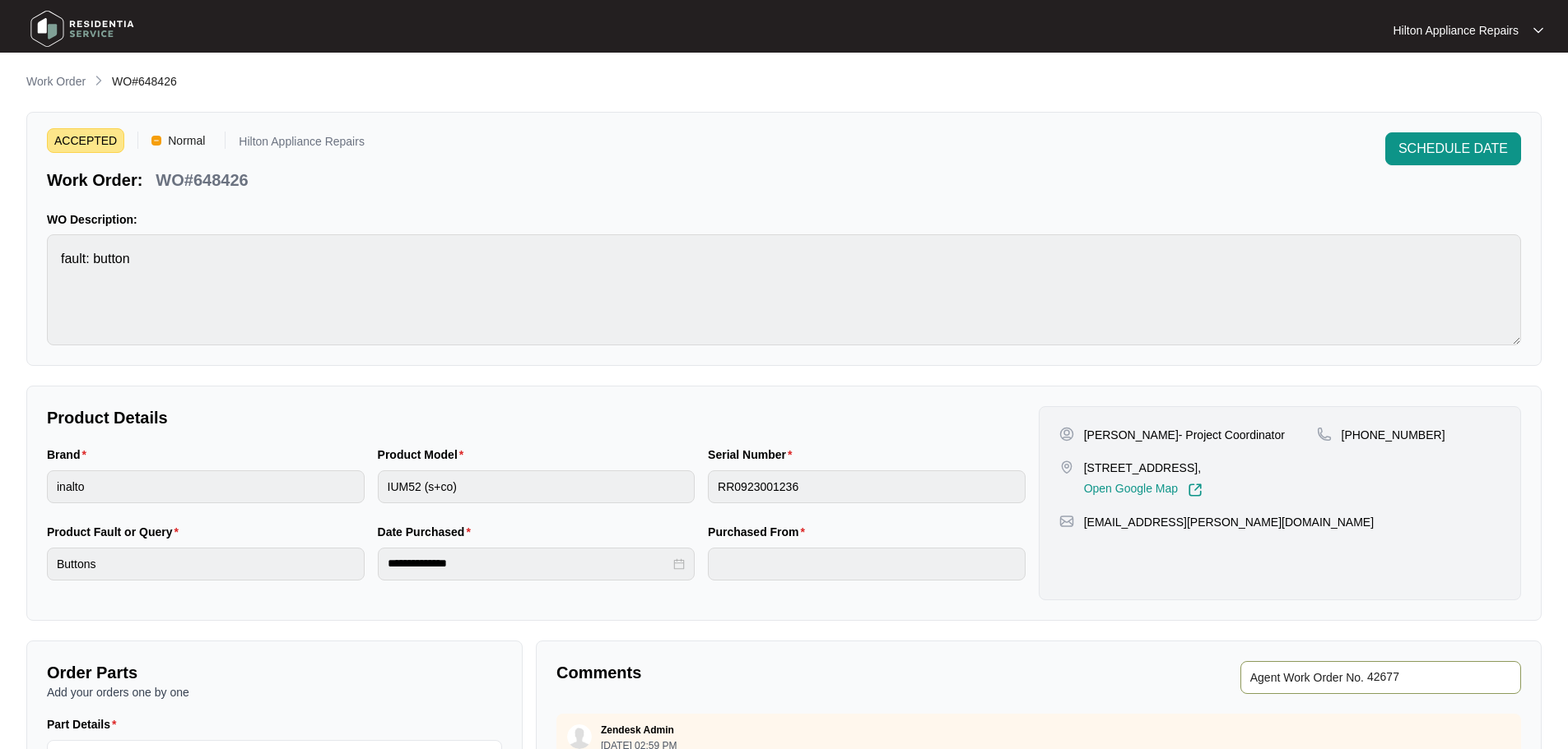
type input "42677"
click at [1458, 628] on div "**********" at bounding box center [783, 569] width 1515 height 992
click at [65, 94] on div "**********" at bounding box center [783, 569] width 1515 height 992
click at [64, 76] on p "Work Order" at bounding box center [55, 81] width 59 height 16
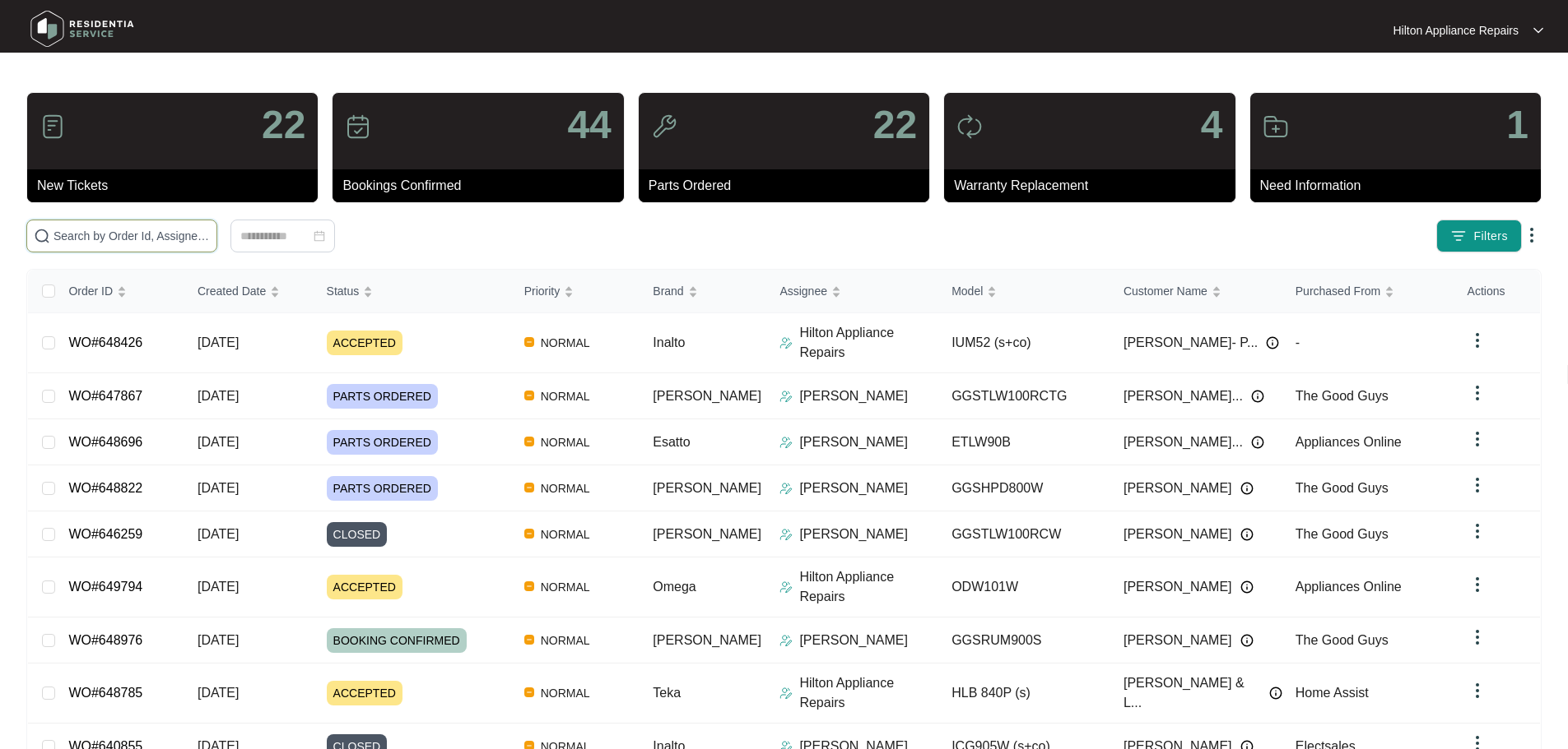
click at [204, 236] on input "text" at bounding box center [132, 236] width 156 height 18
click at [102, 233] on input "text" at bounding box center [132, 236] width 156 height 18
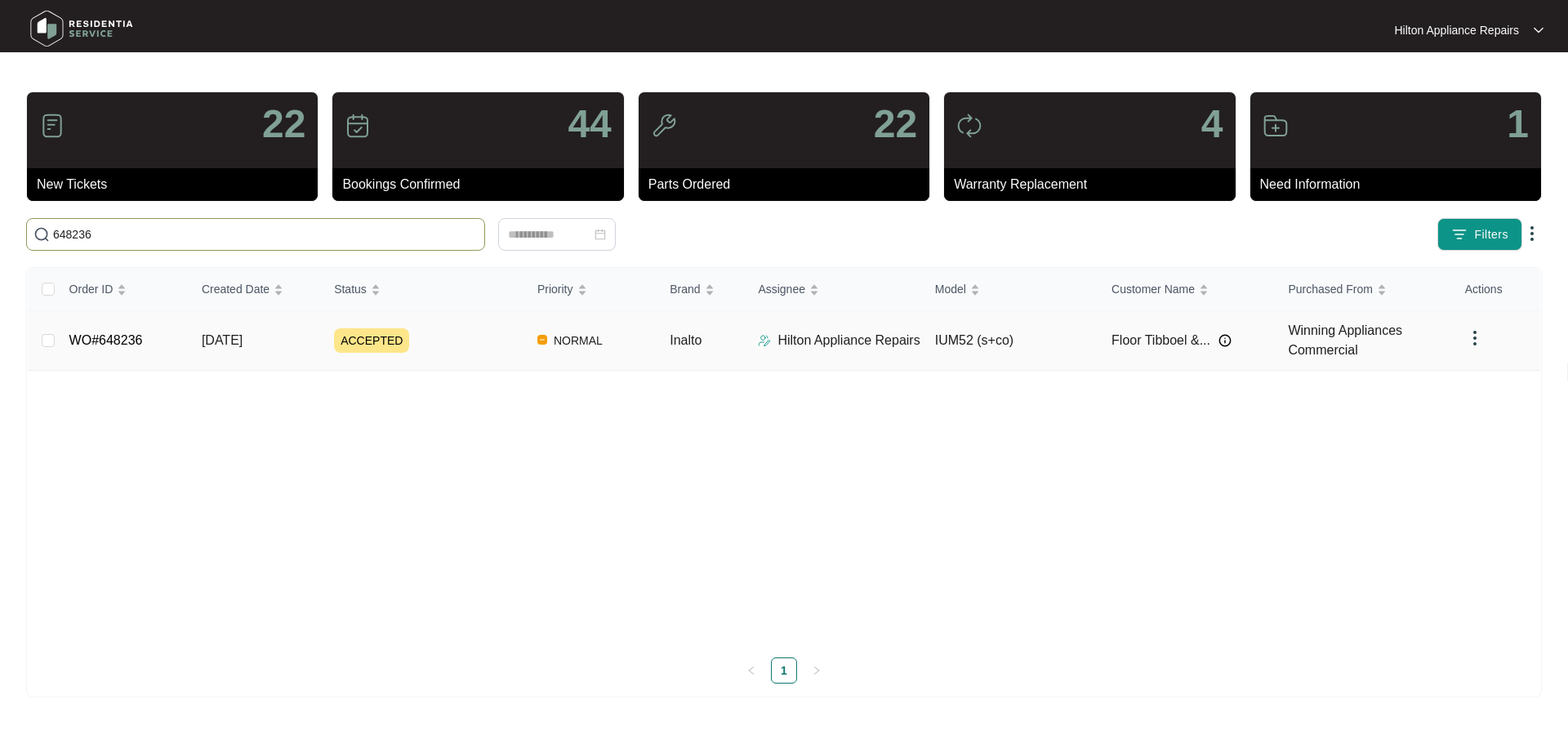
type input "648236"
click at [449, 351] on div "ACCEPTED" at bounding box center [429, 341] width 190 height 24
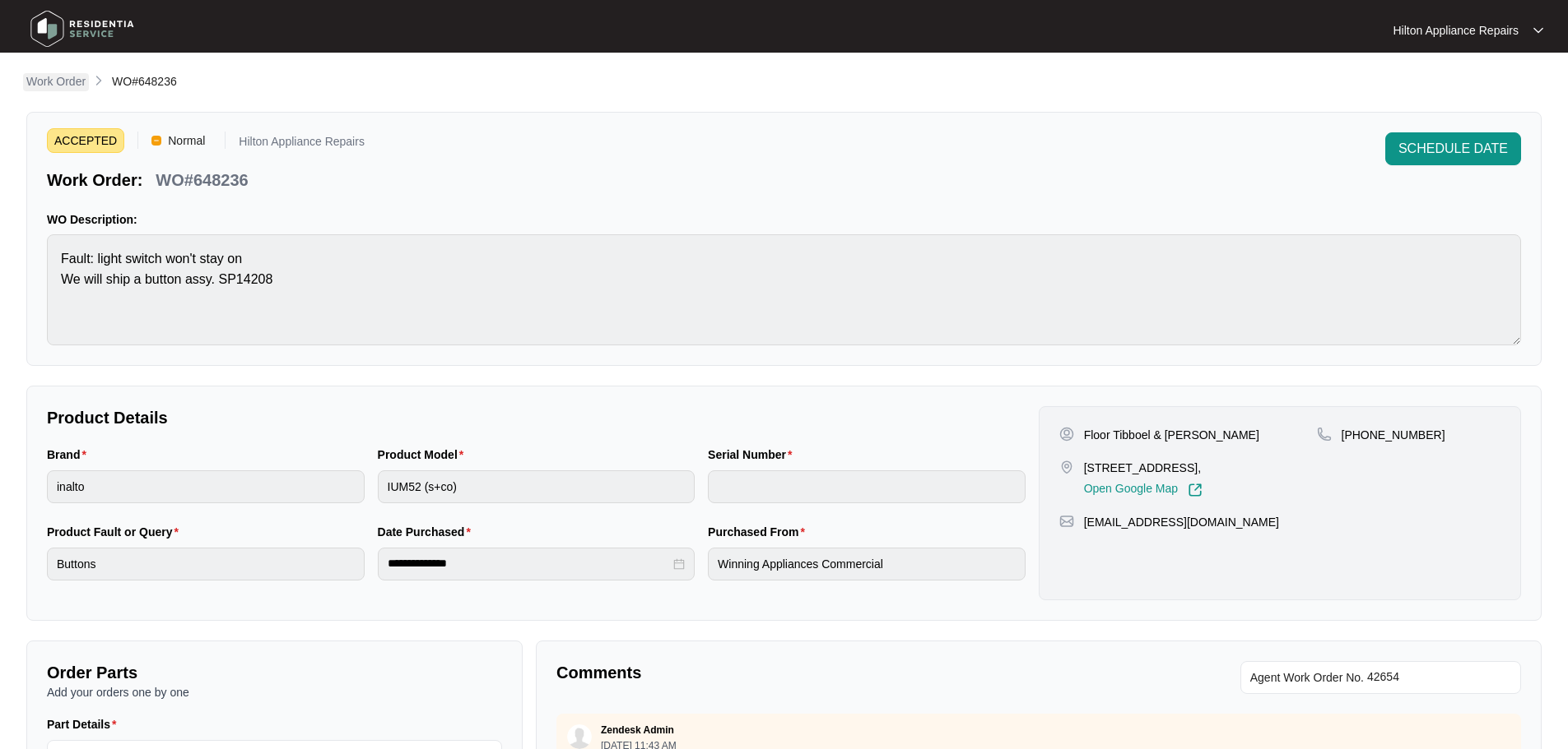
click at [61, 87] on p "Work Order" at bounding box center [55, 81] width 59 height 16
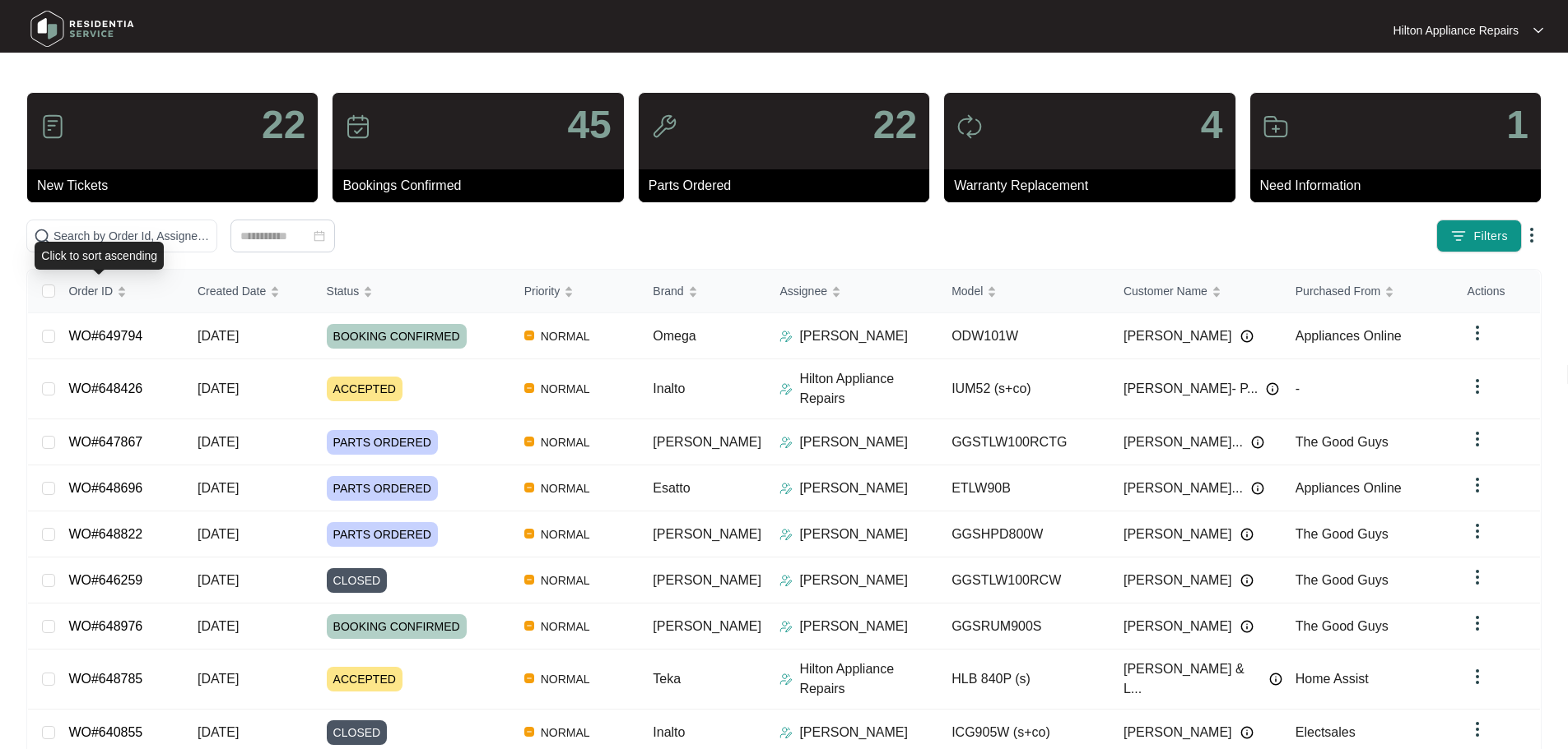
click at [152, 242] on div "Click to sort ascending" at bounding box center [99, 255] width 129 height 28
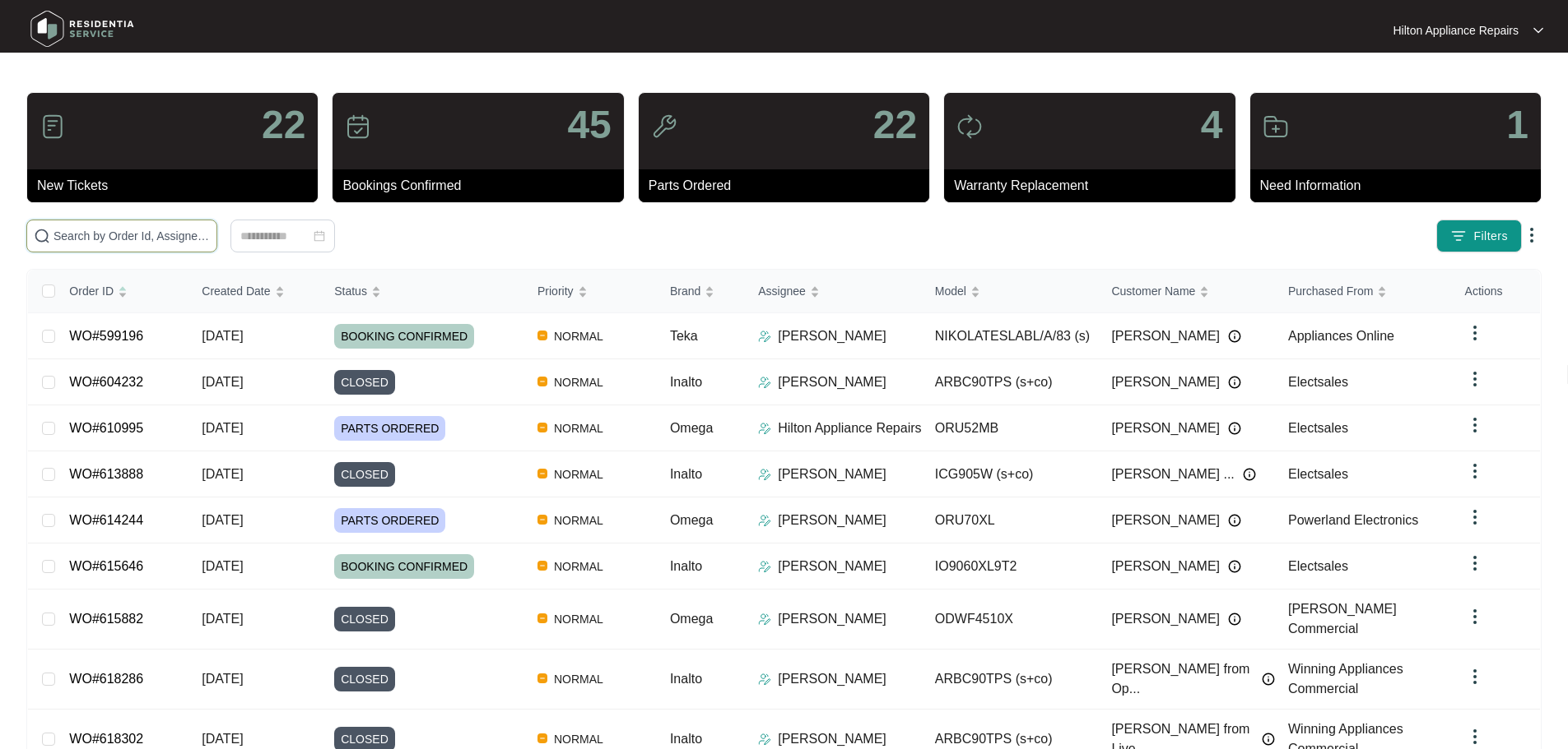
click at [205, 237] on input "text" at bounding box center [132, 236] width 156 height 18
click at [121, 237] on input "text" at bounding box center [132, 236] width 156 height 18
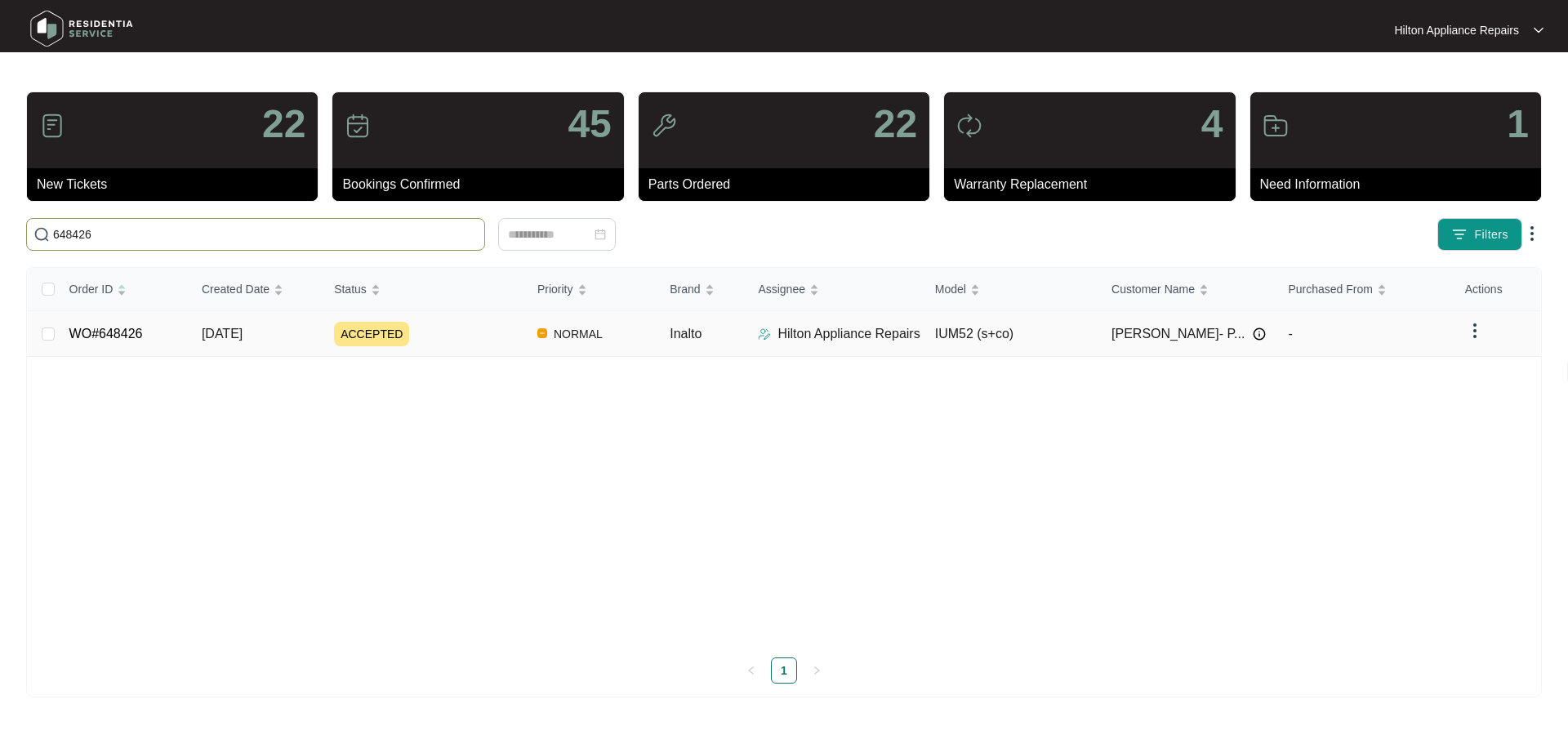
type input "648426"
click at [474, 323] on div "ACCEPTED" at bounding box center [429, 334] width 190 height 24
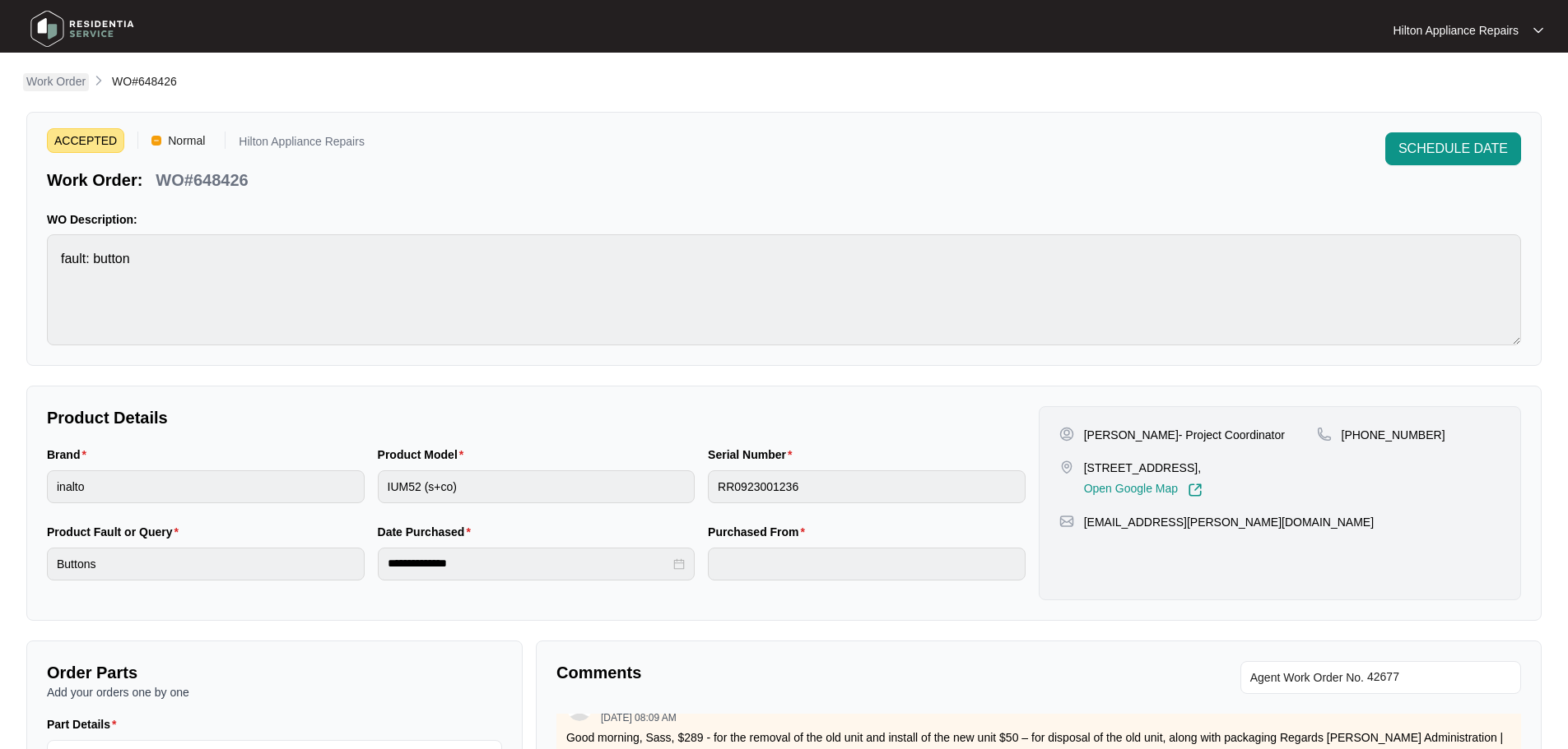
click at [46, 88] on p "Work Order" at bounding box center [55, 81] width 59 height 16
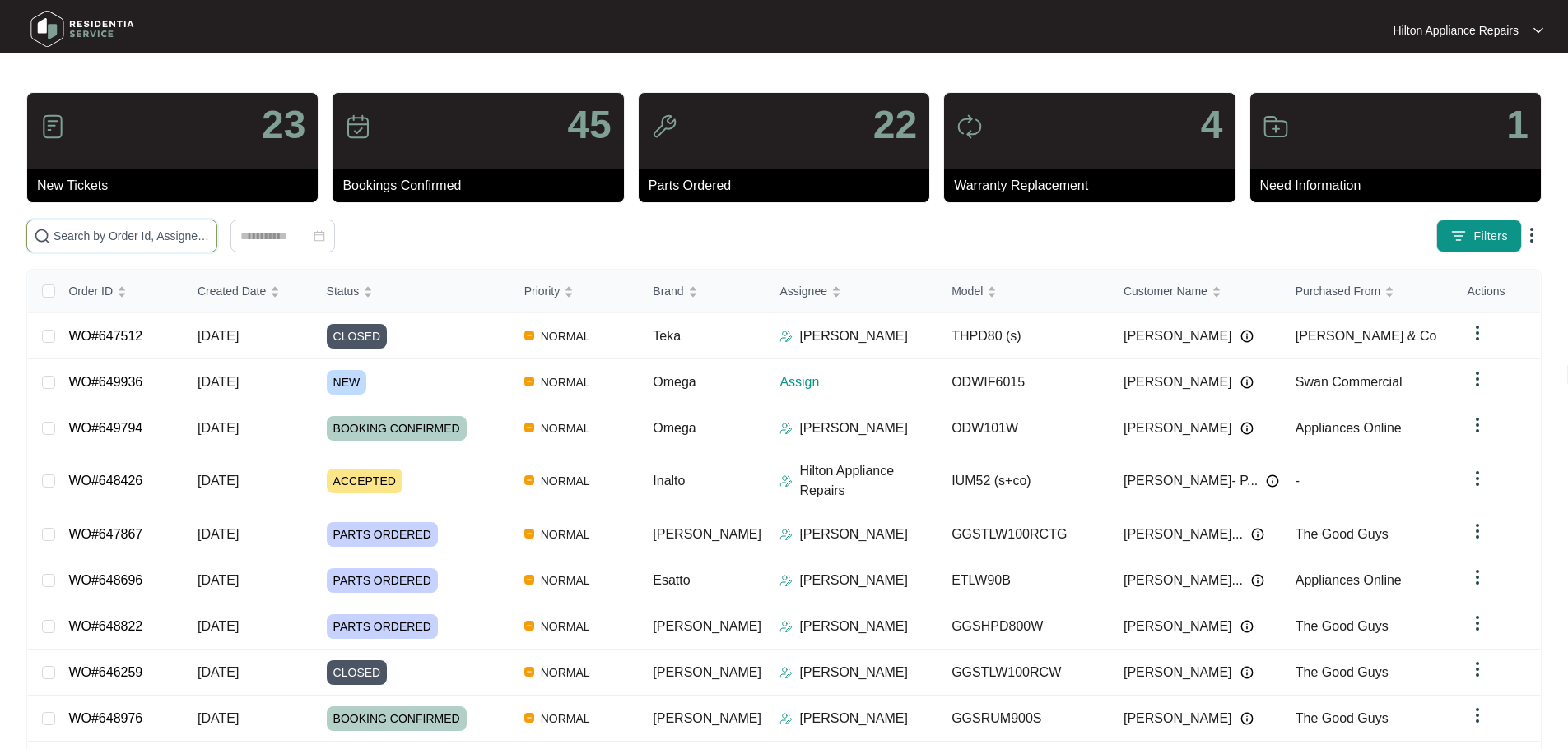
click at [210, 236] on input "text" at bounding box center [132, 236] width 156 height 18
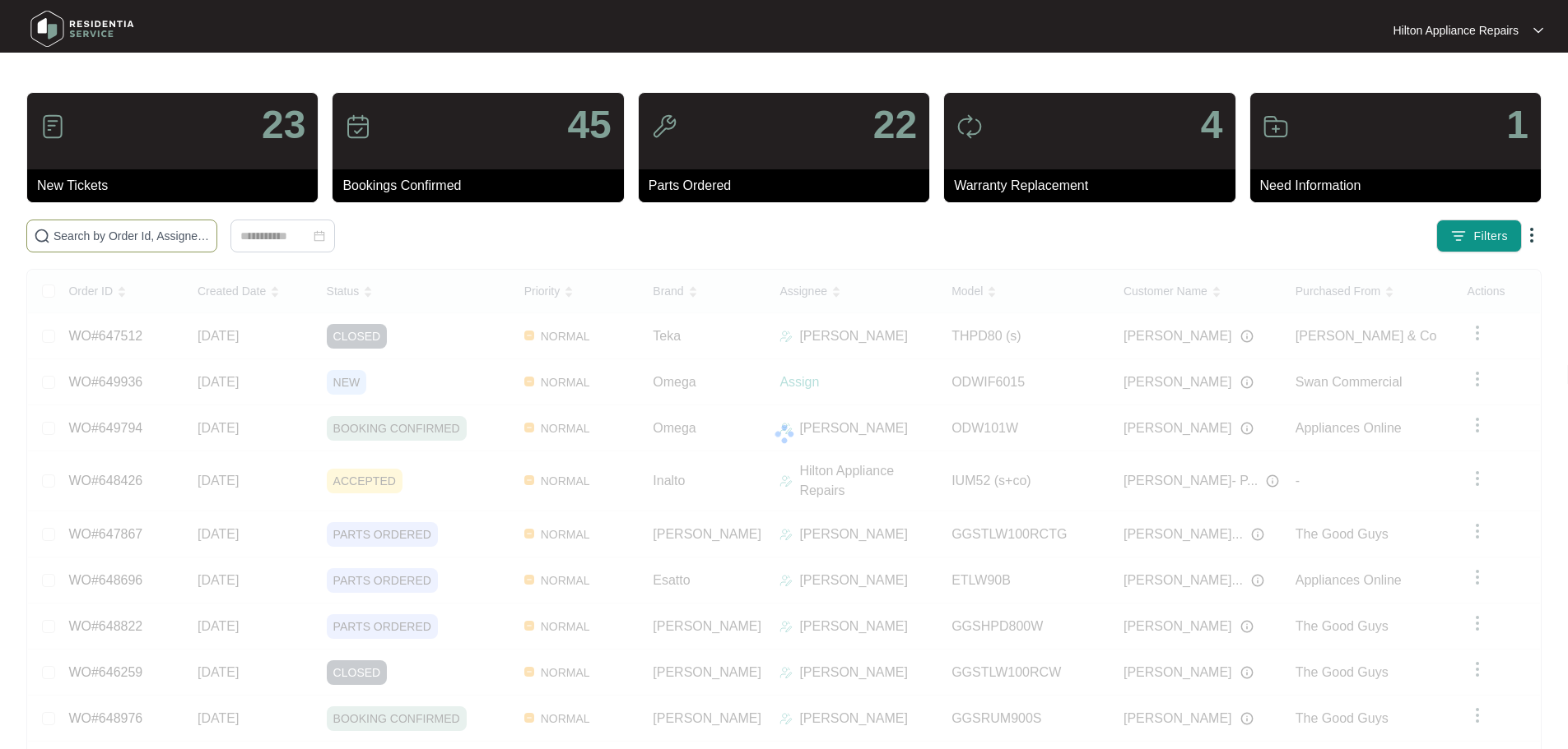
click at [210, 235] on input "text" at bounding box center [132, 236] width 156 height 18
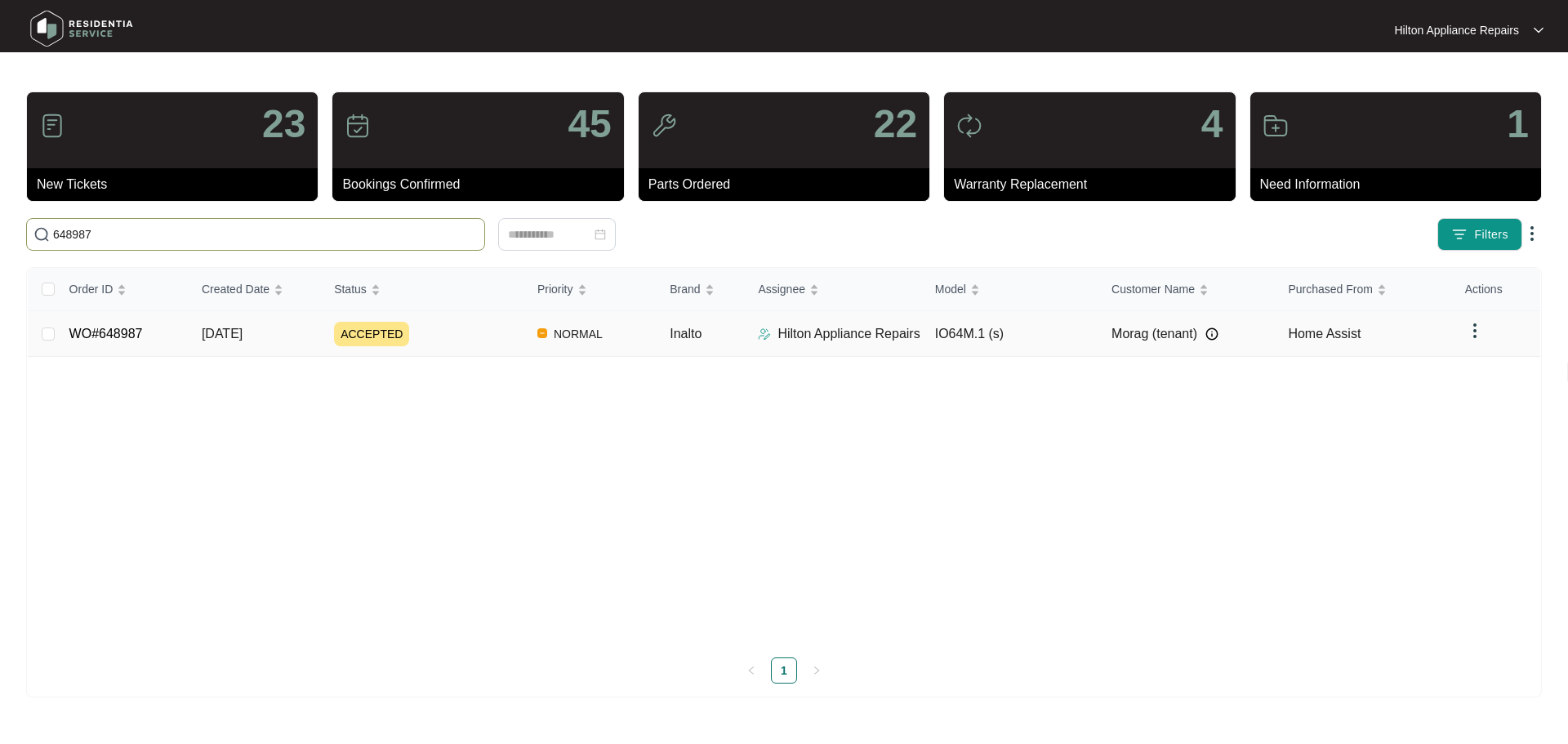
type input "648987"
click at [487, 325] on div "ACCEPTED" at bounding box center [429, 334] width 190 height 24
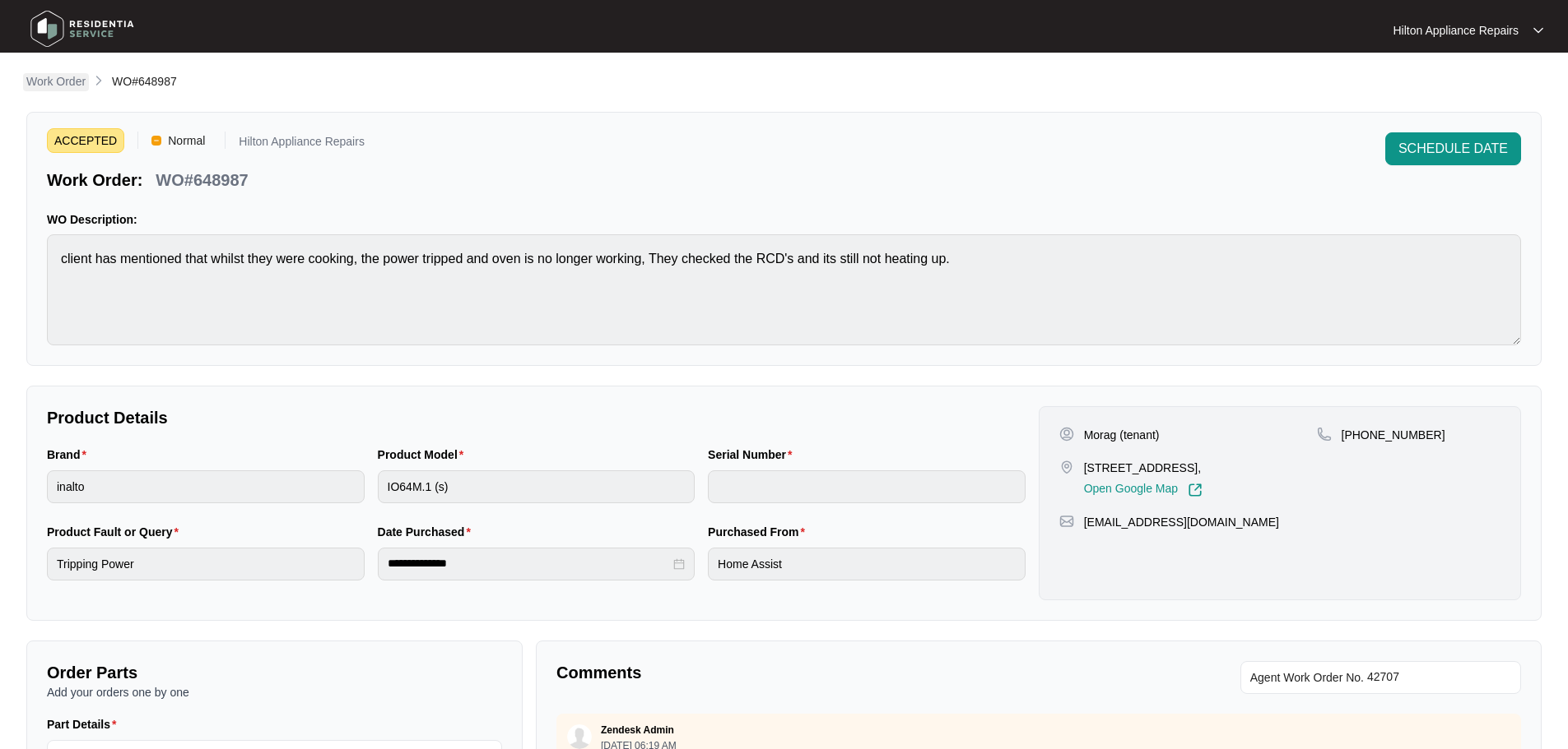
click at [64, 89] on p "Work Order" at bounding box center [55, 81] width 59 height 16
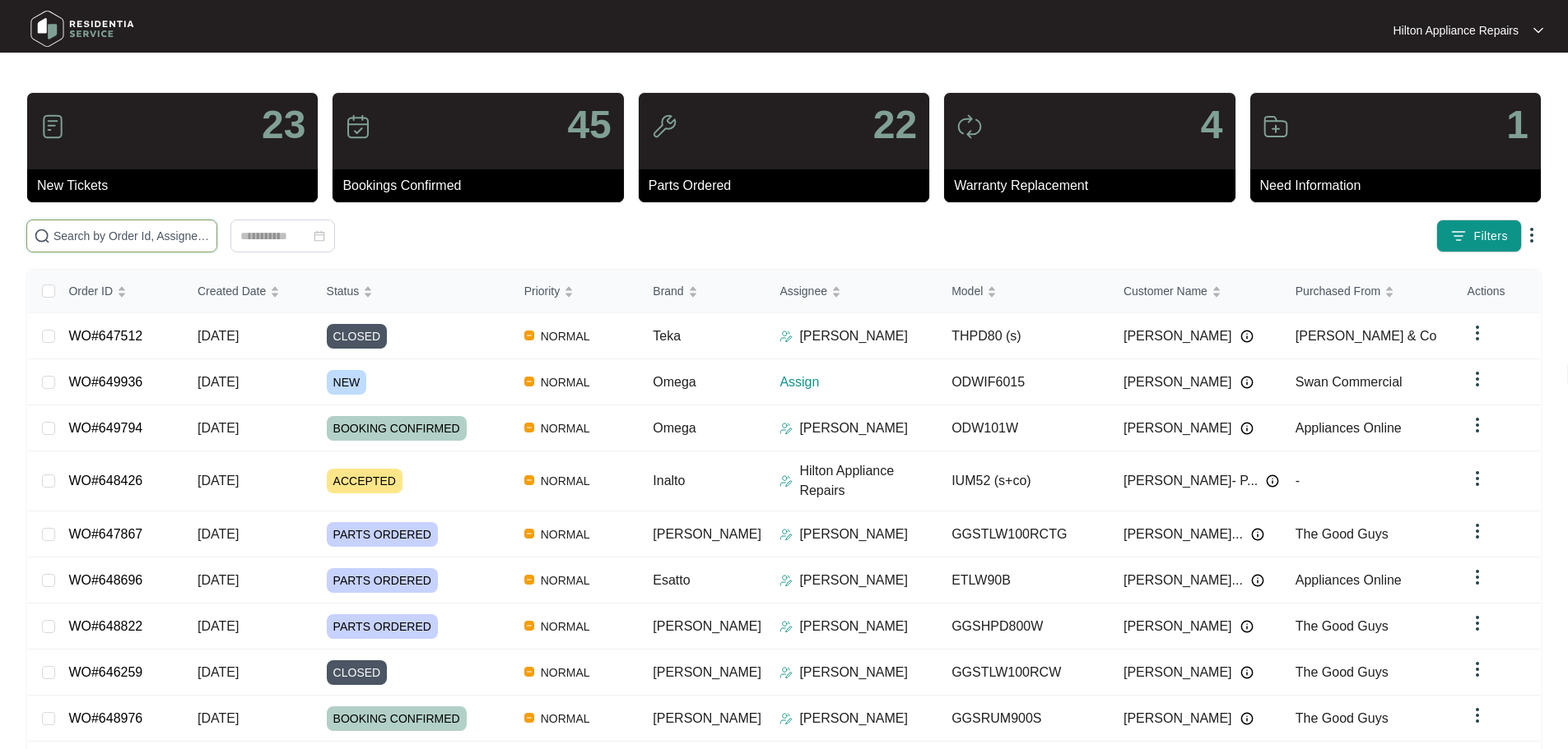
click at [146, 242] on input "text" at bounding box center [132, 236] width 156 height 18
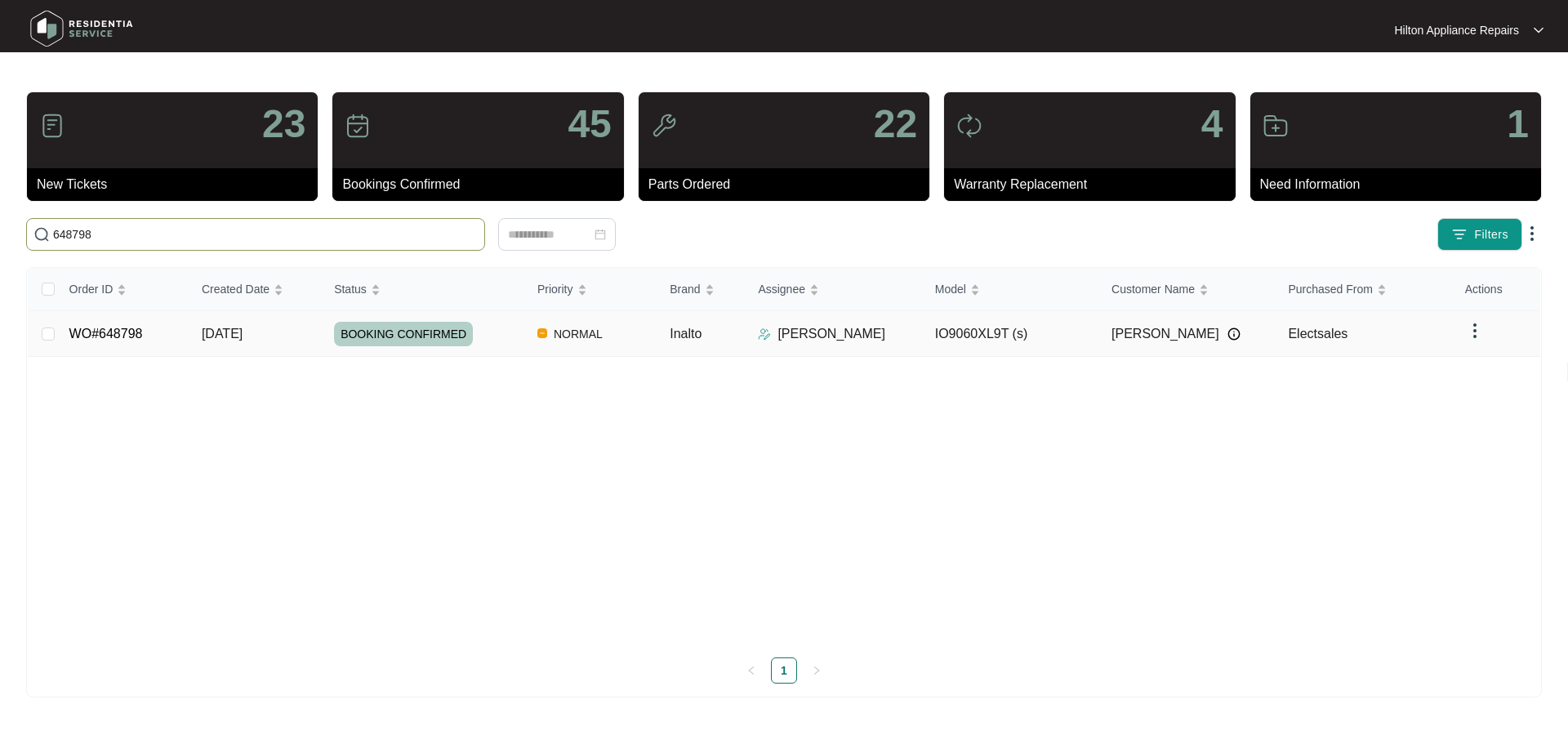
type input "648798"
click at [509, 336] on div "BOOKING CONFIRMED" at bounding box center [429, 334] width 190 height 24
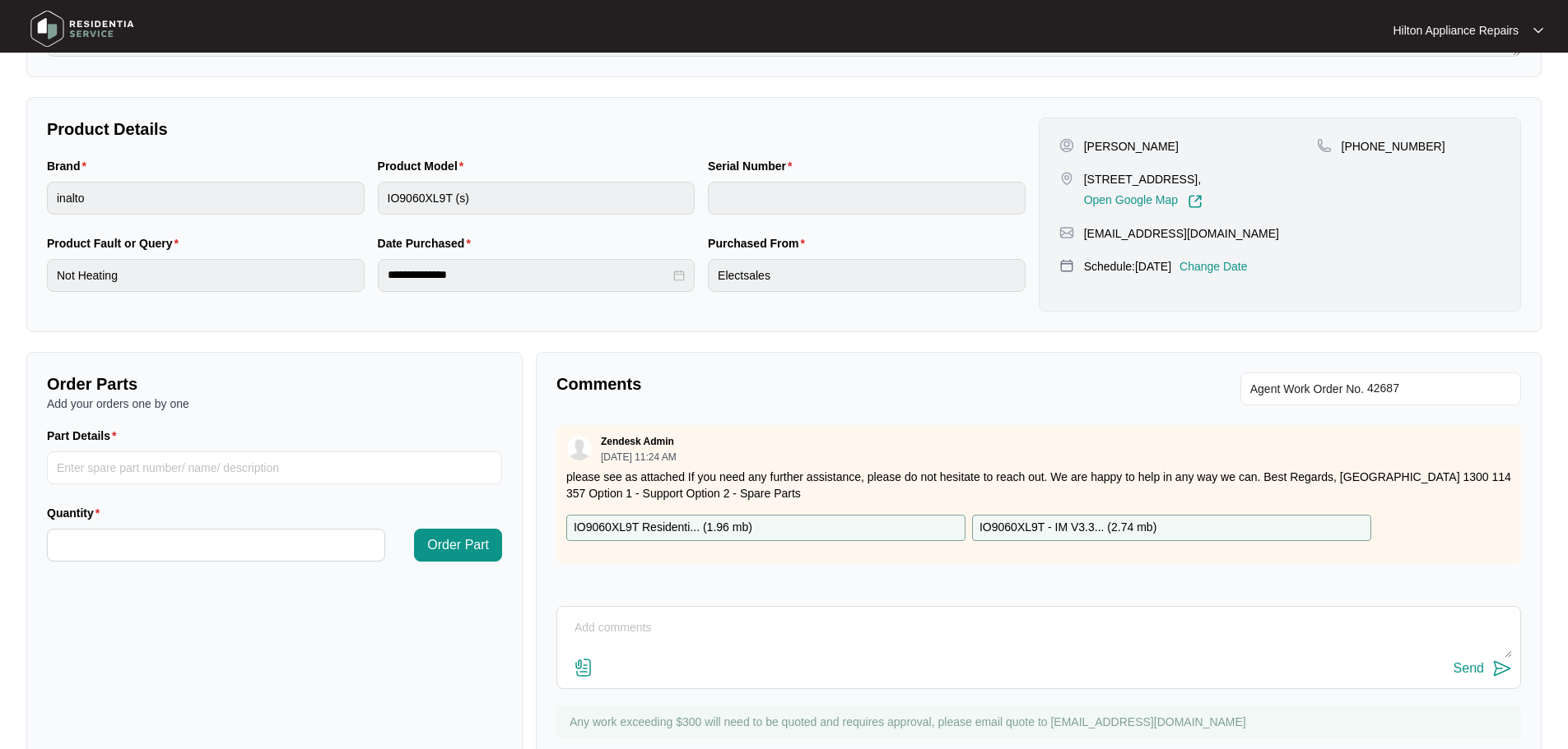
scroll to position [260, 0]
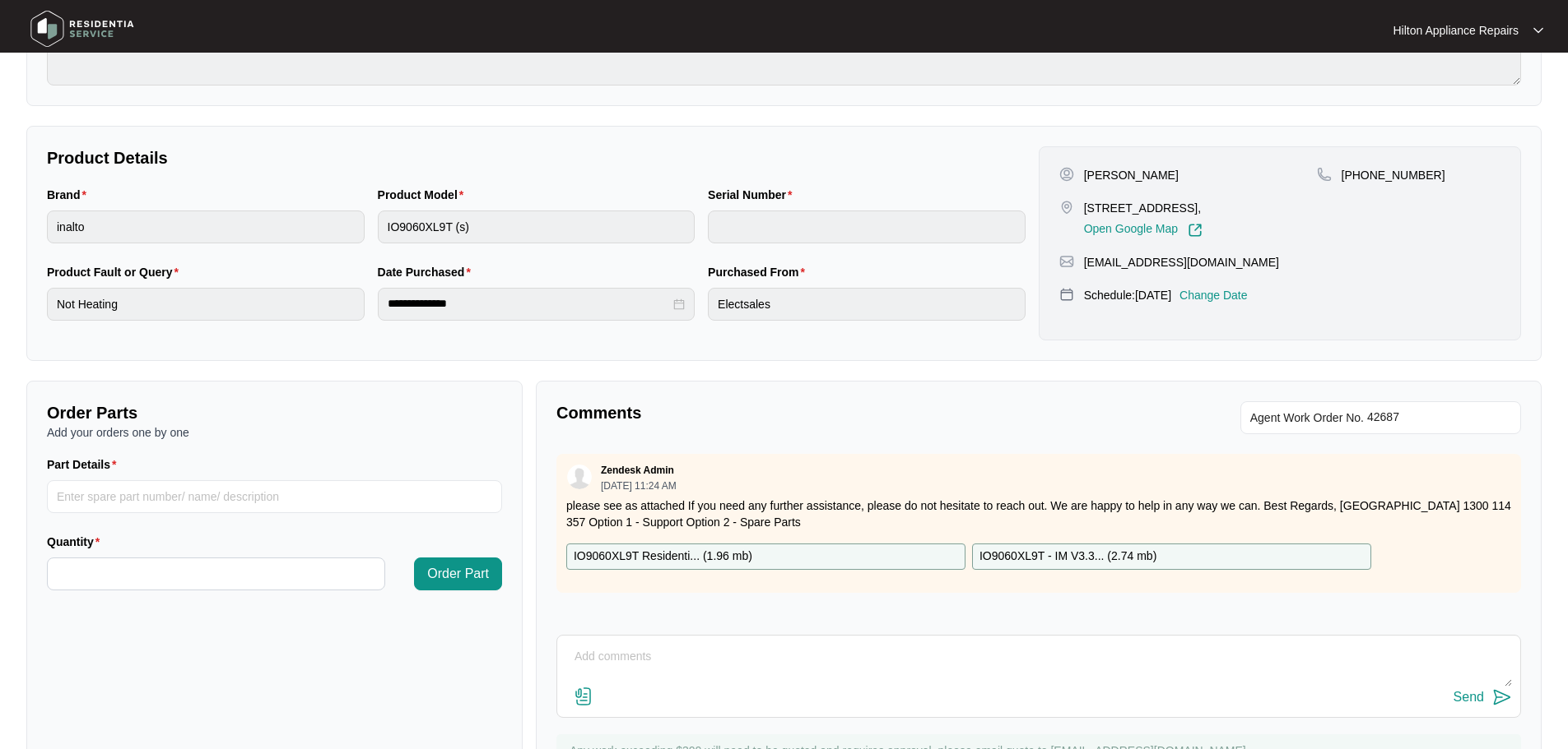
click at [830, 485] on div "Zendesk Admin 10/06/2025 at 11:24 AM" at bounding box center [1039, 477] width 945 height 27
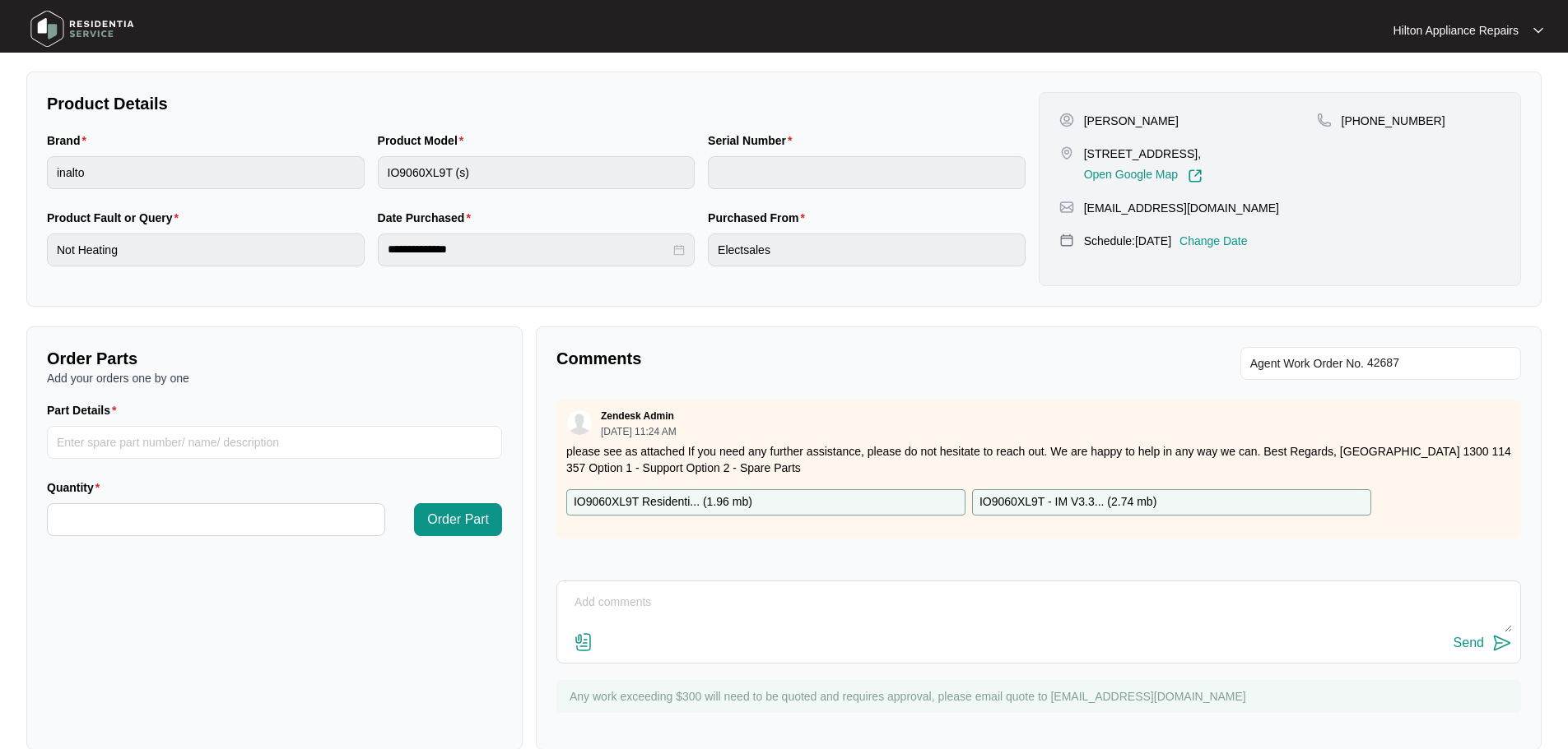
scroll to position [342, 0]
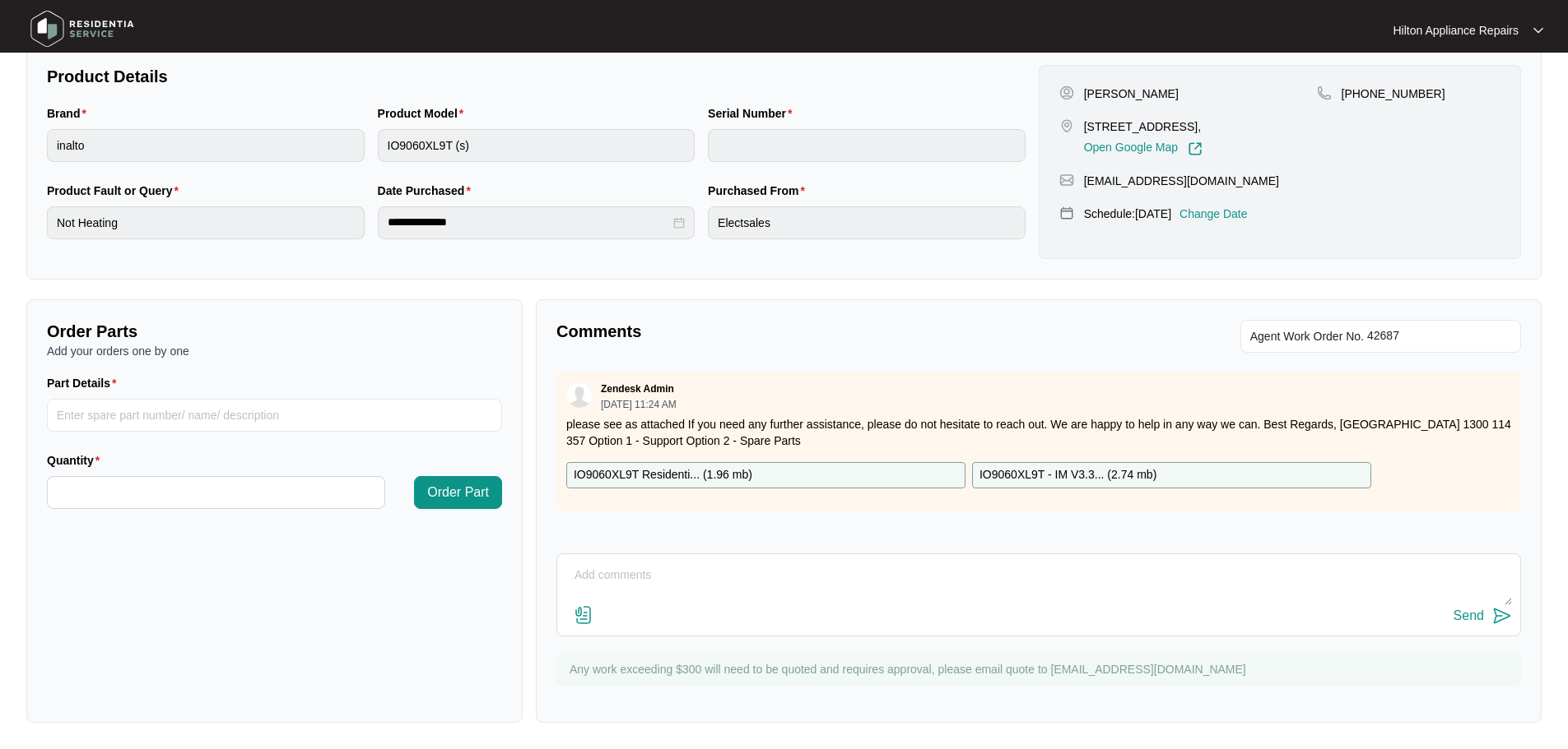
click at [678, 566] on textarea at bounding box center [1039, 584] width 946 height 42
paste textarea "Loic Gruson (EAST/NORTH) (07/10/2025) - Work Note No fault with the heating but…"
type textarea "Loic Gruson (EAST/NORTH) (07/10/2025) - Work Note No fault with the heating but…"
click at [579, 610] on img at bounding box center [583, 615] width 20 height 20
click at [0, 0] on input "file" at bounding box center [0, 0] width 0 height 0
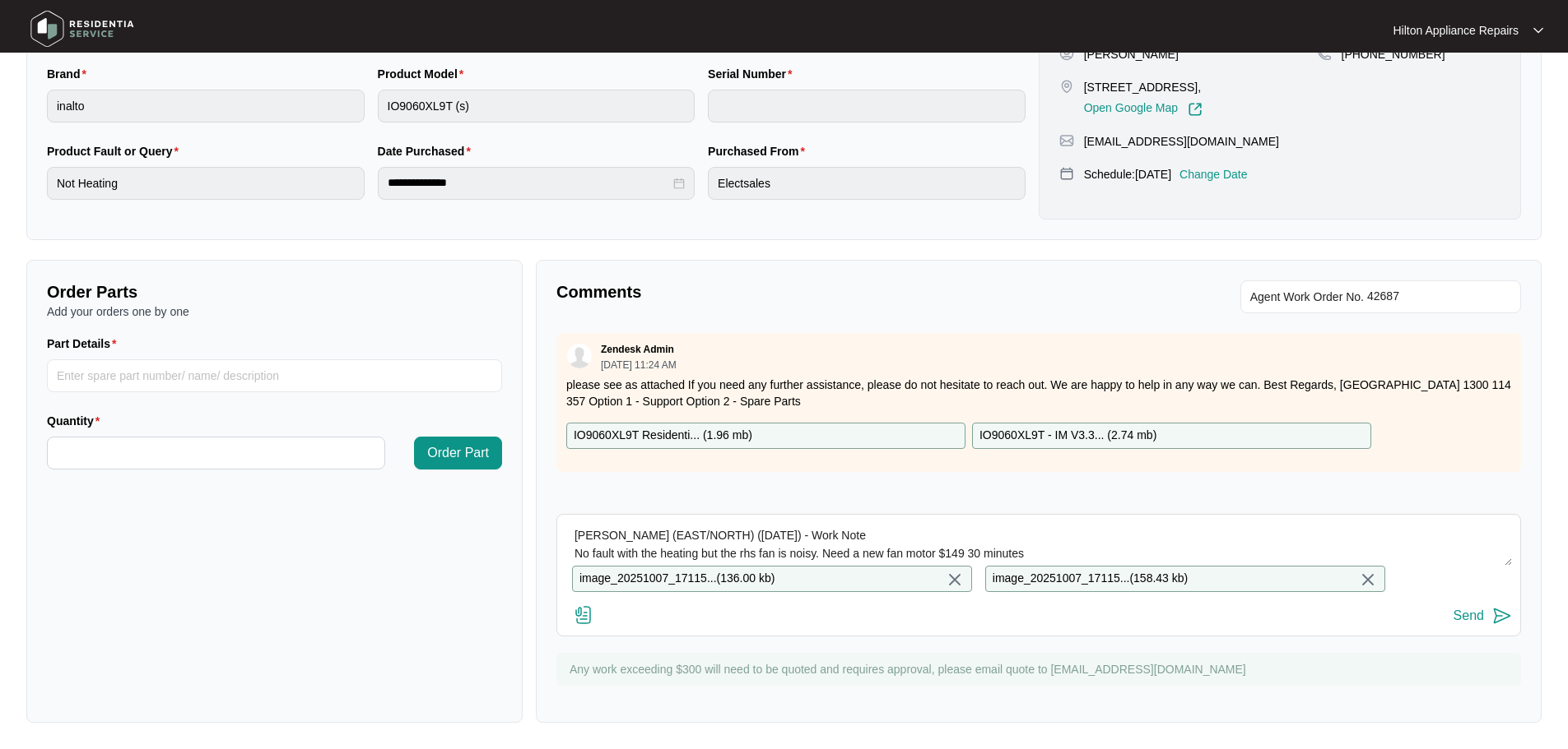
scroll to position [394, 0]
click at [1470, 612] on div "Send" at bounding box center [1468, 616] width 30 height 15
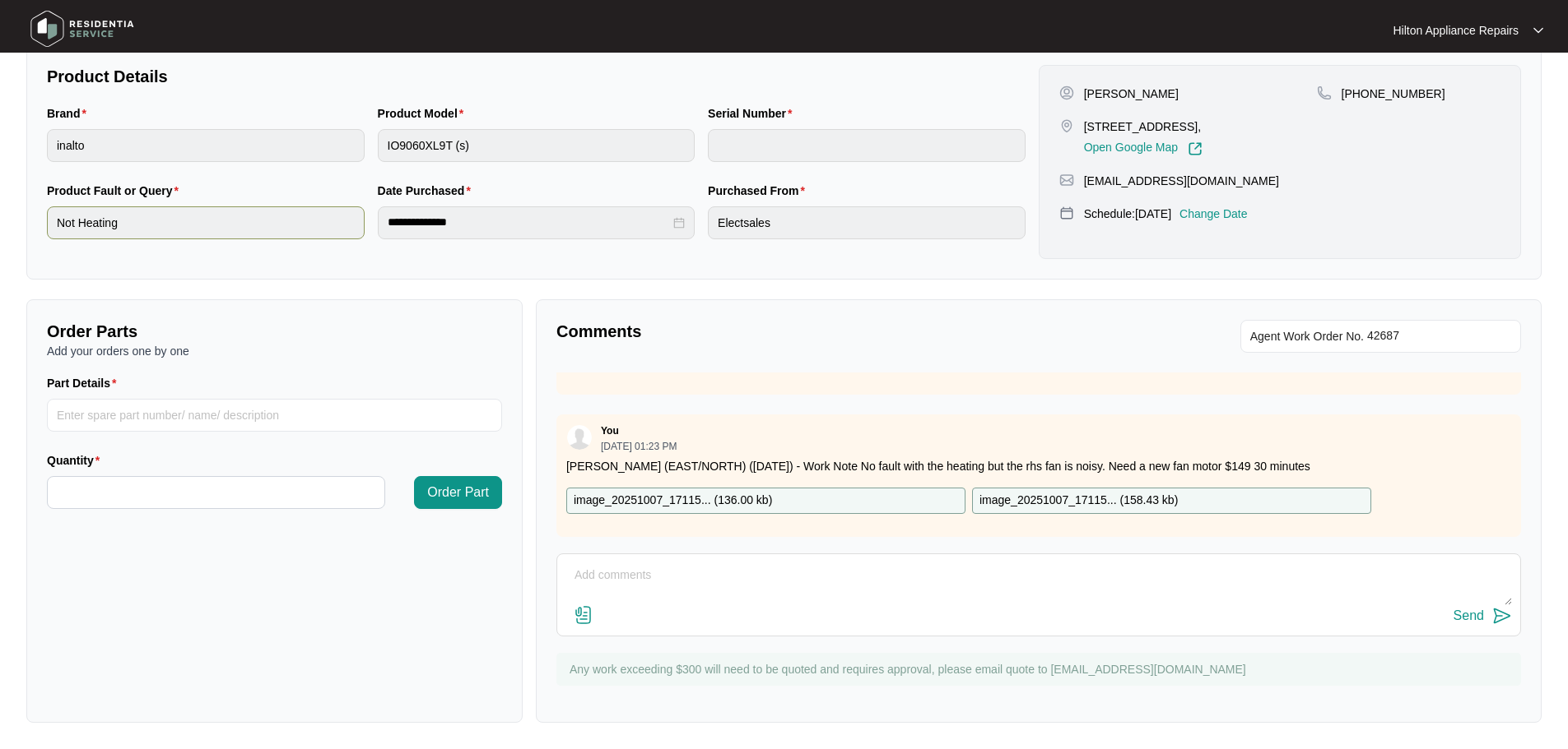
scroll to position [0, 0]
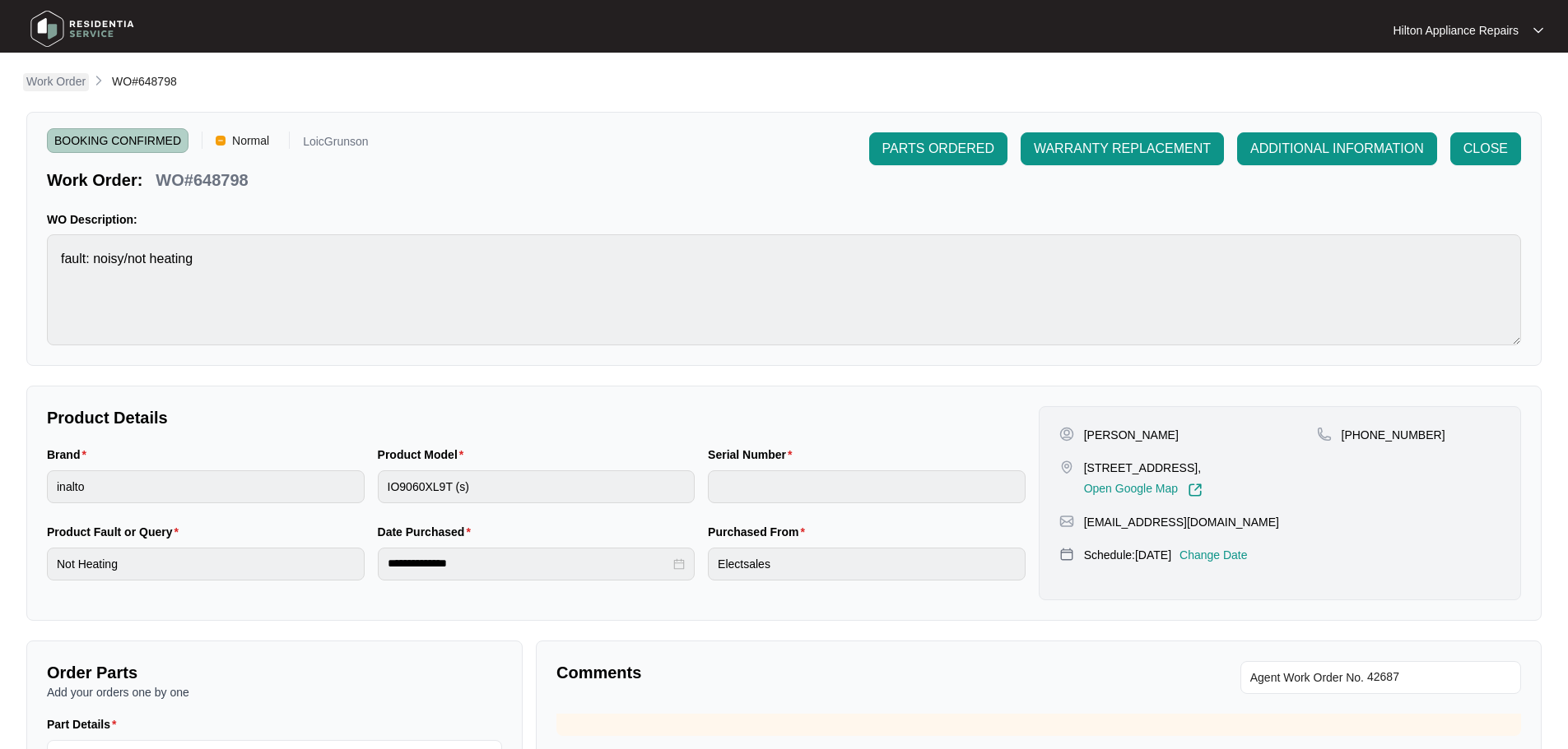
click at [55, 82] on p "Work Order" at bounding box center [55, 81] width 59 height 16
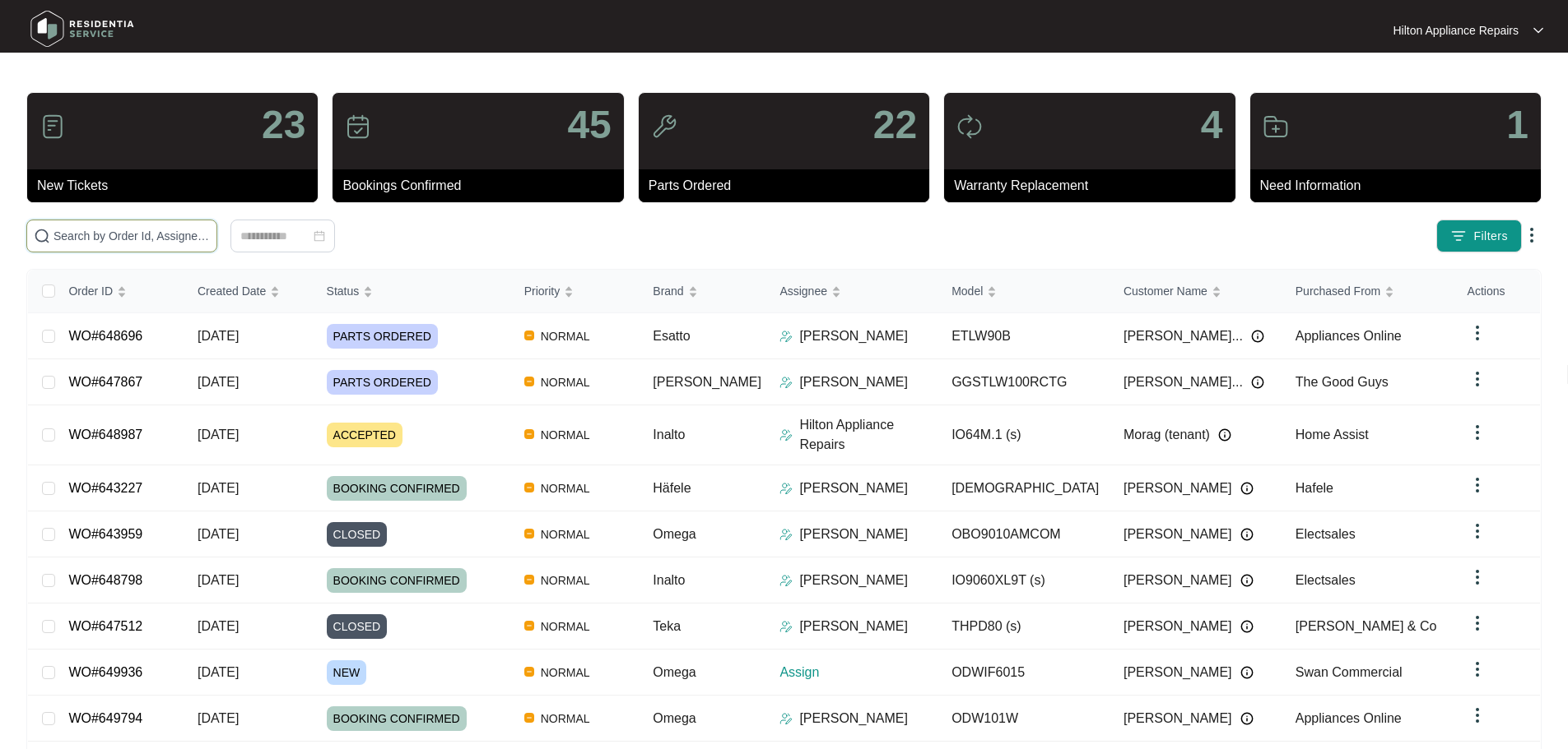
click at [157, 232] on input "text" at bounding box center [132, 236] width 156 height 18
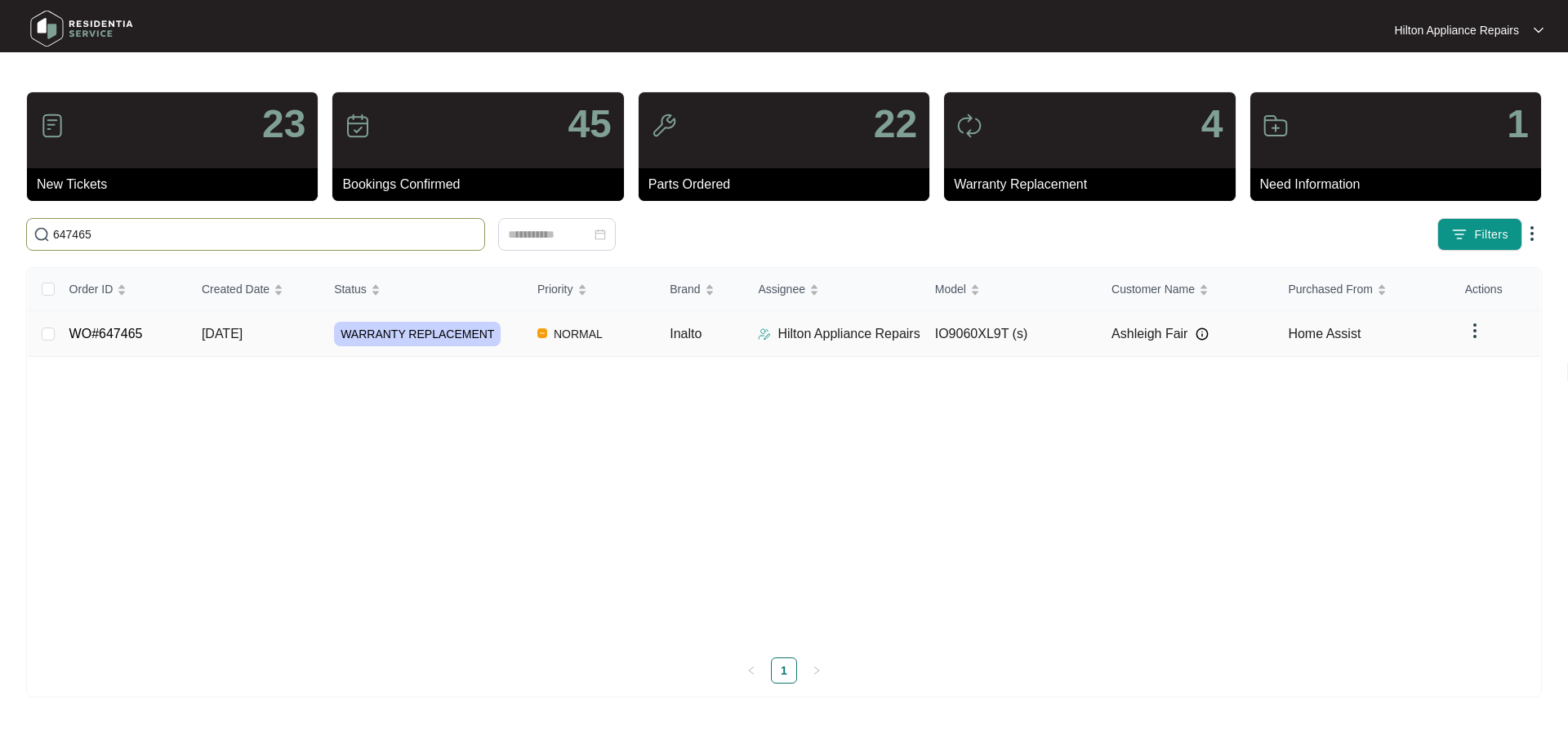
type input "647465"
click at [521, 330] on div "WARRANTY REPLACEMENT" at bounding box center [429, 334] width 190 height 24
